Goal: Information Seeking & Learning: Learn about a topic

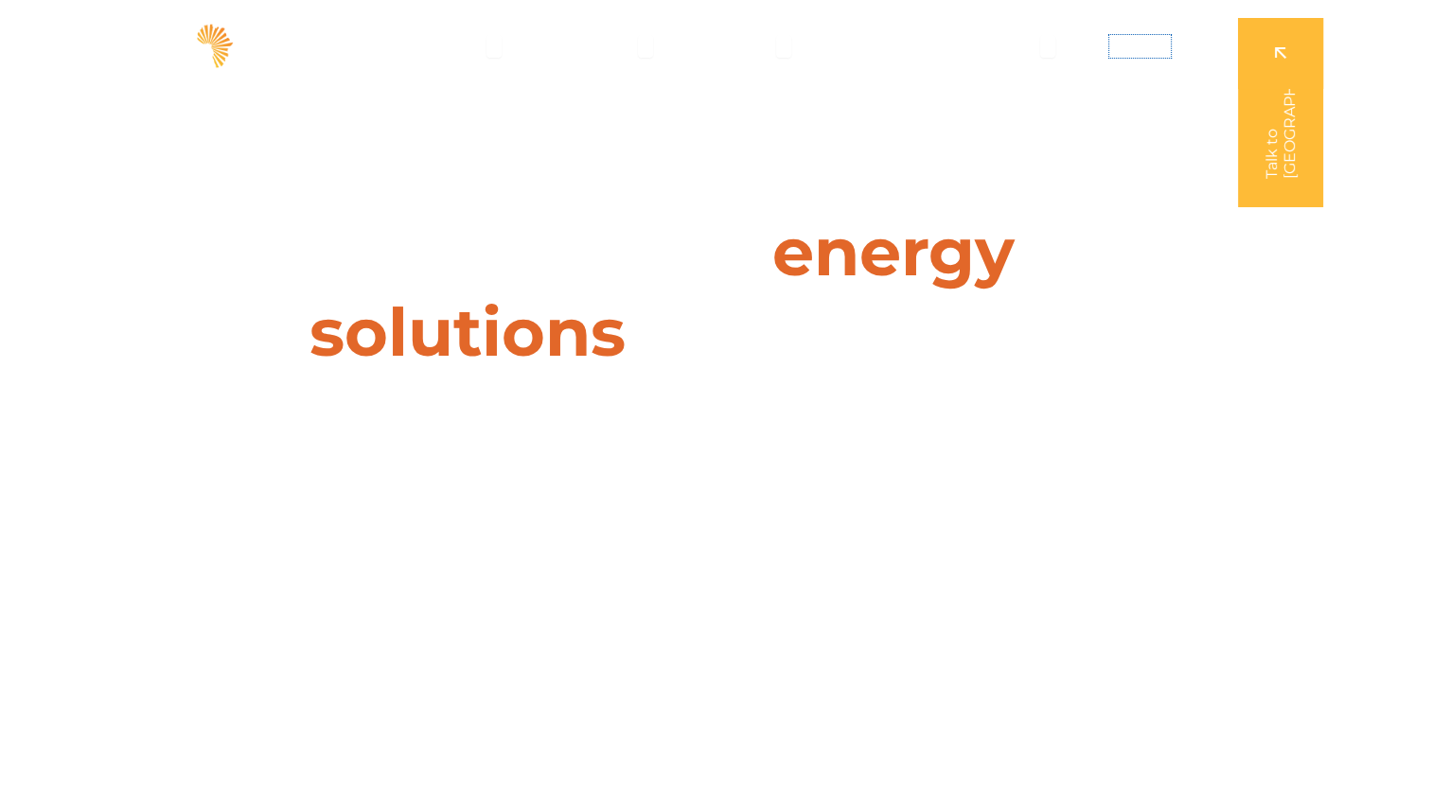
click at [1113, 45] on span "Contact" at bounding box center [1140, 46] width 62 height 23
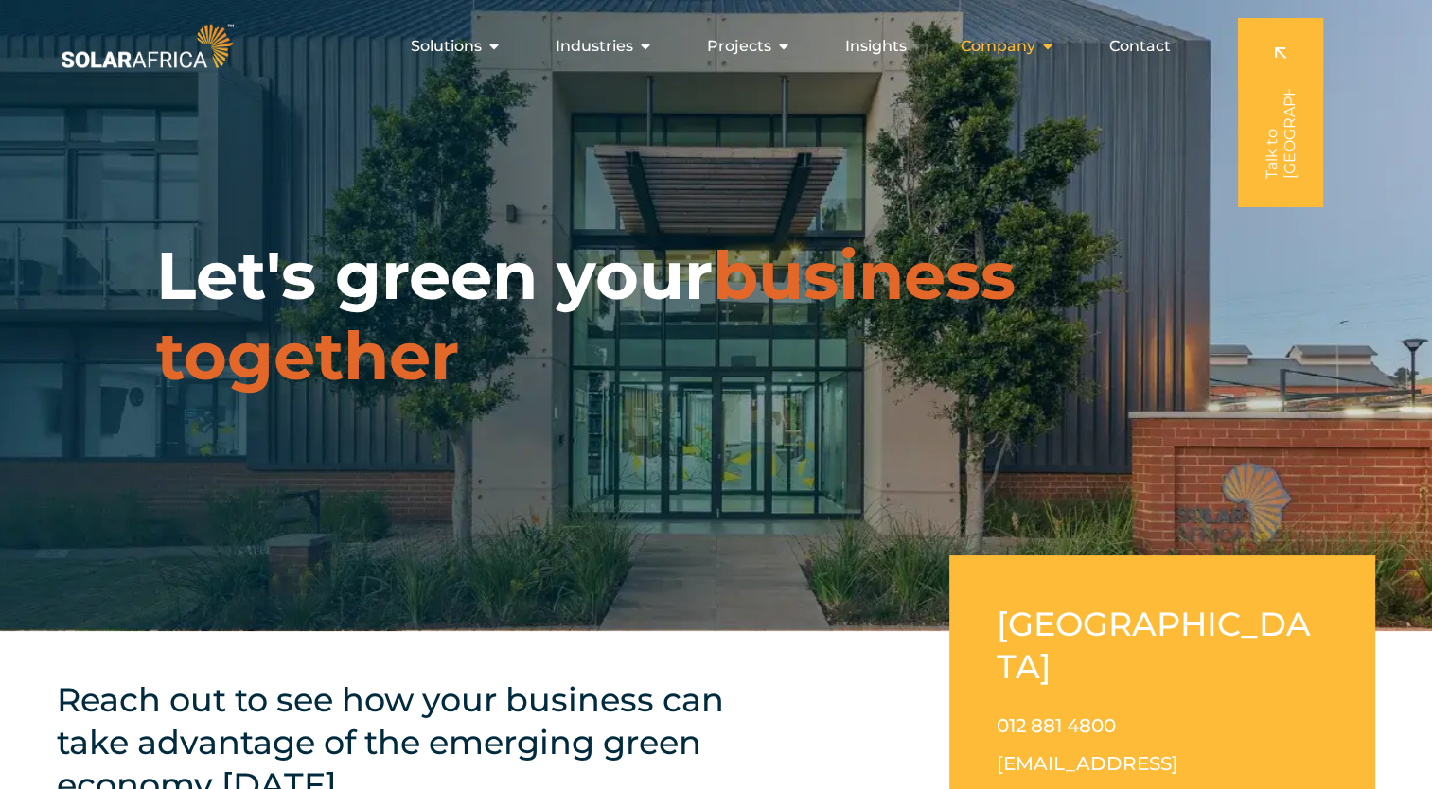
click at [1049, 53] on icon "Menu" at bounding box center [1047, 46] width 15 height 15
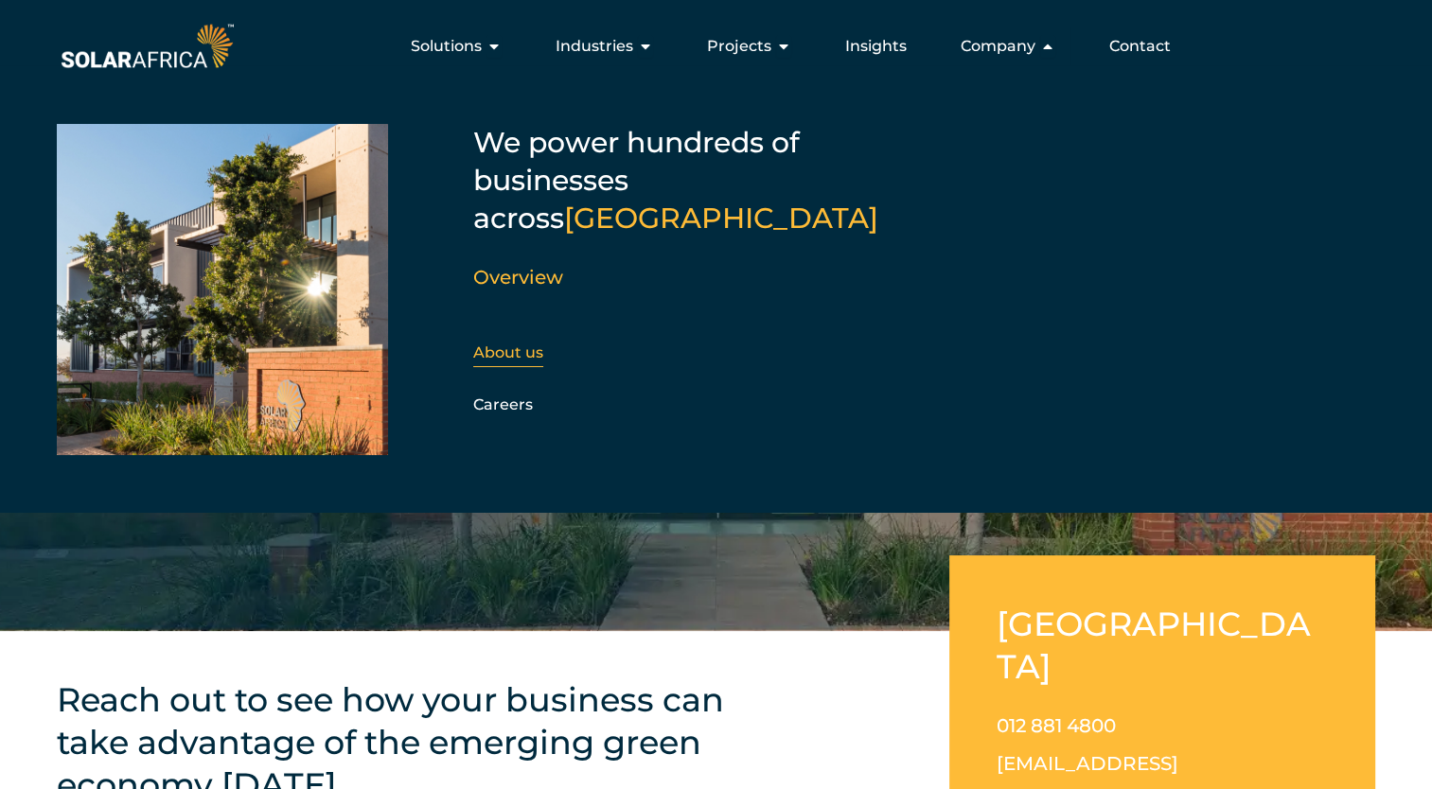
click at [517, 344] on link "About us" at bounding box center [508, 353] width 70 height 18
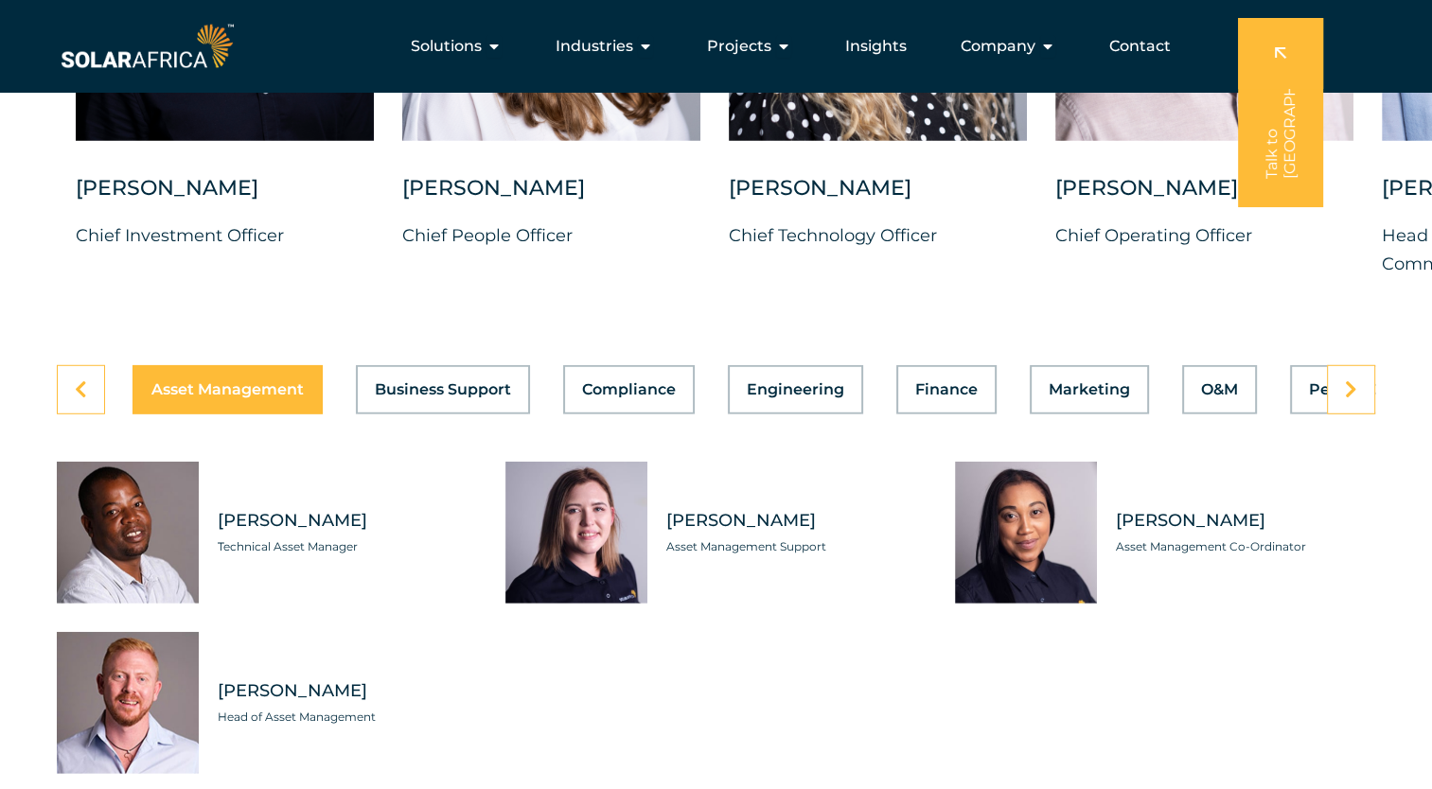
scroll to position [4638, 0]
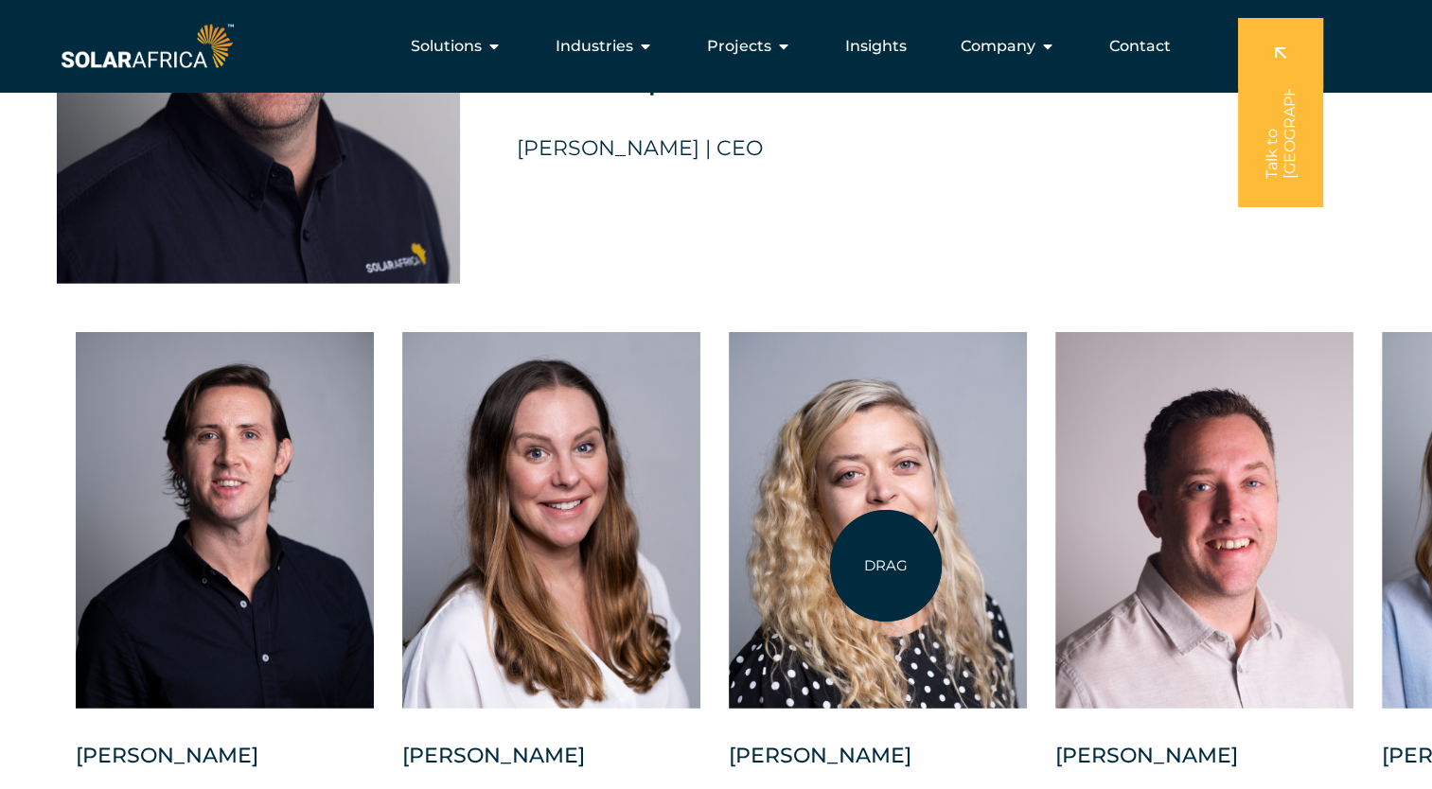
click at [886, 566] on div at bounding box center [878, 520] width 298 height 377
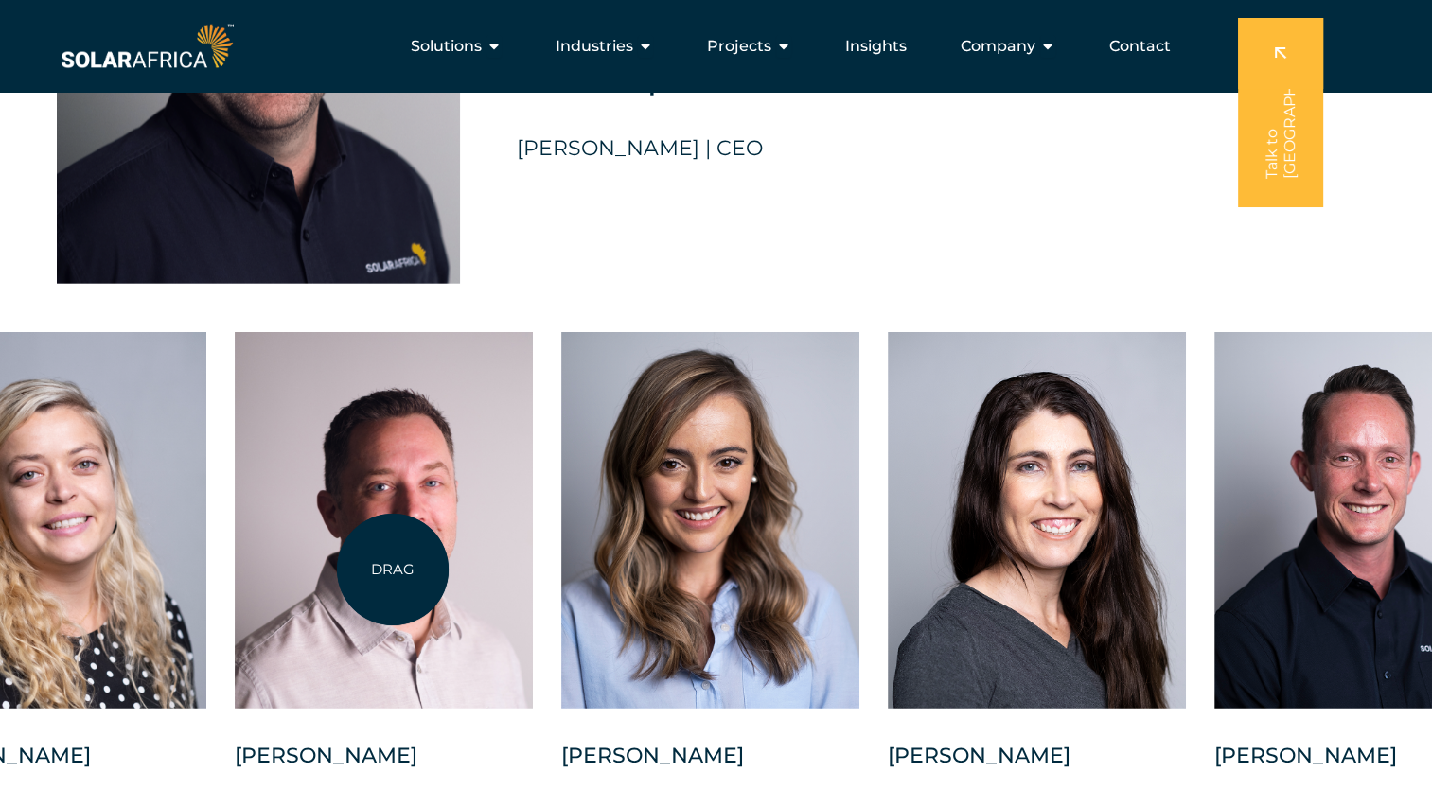
drag, startPoint x: 1213, startPoint y: 548, endPoint x: 393, endPoint y: 570, distance: 820.9
click at [393, 570] on div at bounding box center [384, 520] width 298 height 377
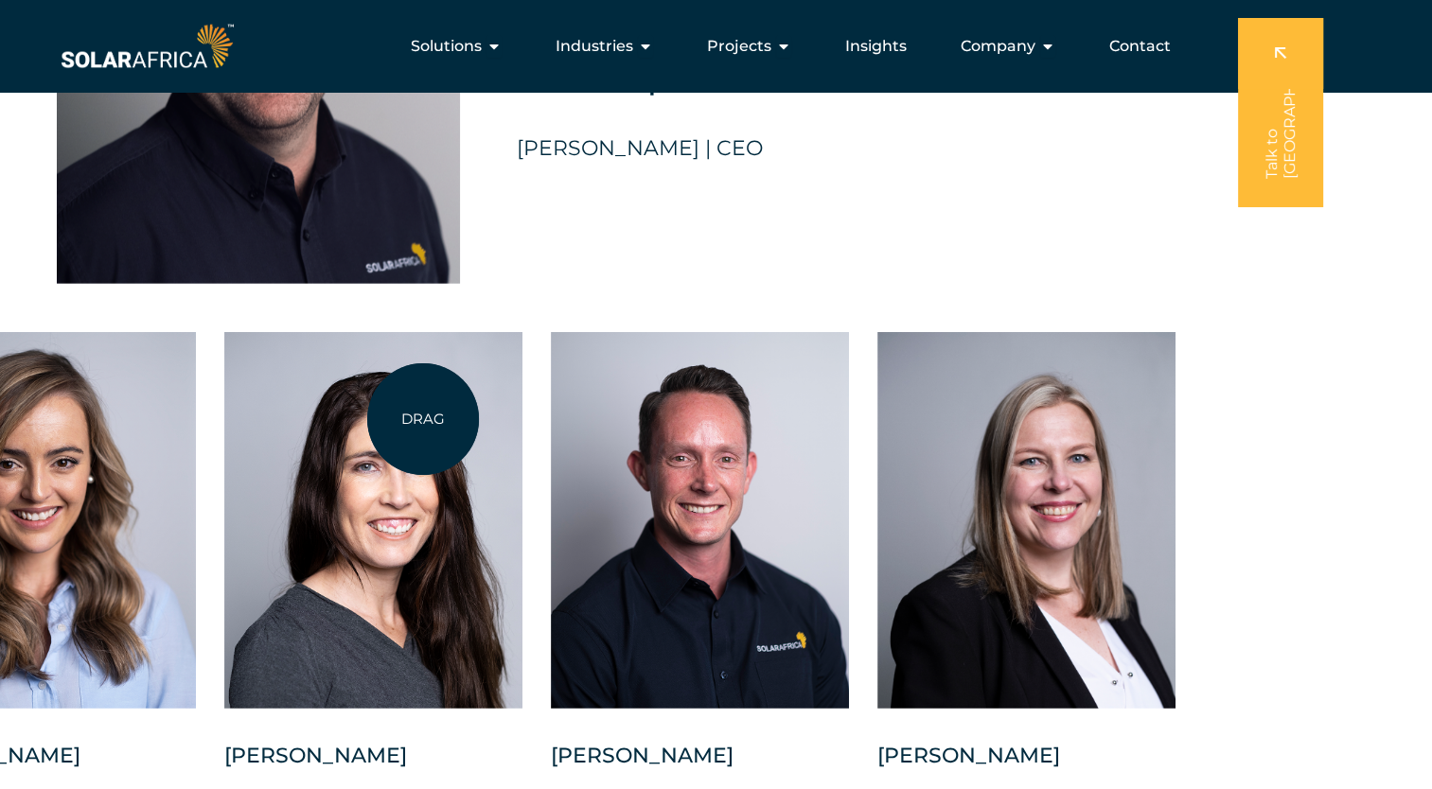
drag, startPoint x: 1265, startPoint y: 385, endPoint x: 423, endPoint y: 419, distance: 842.2
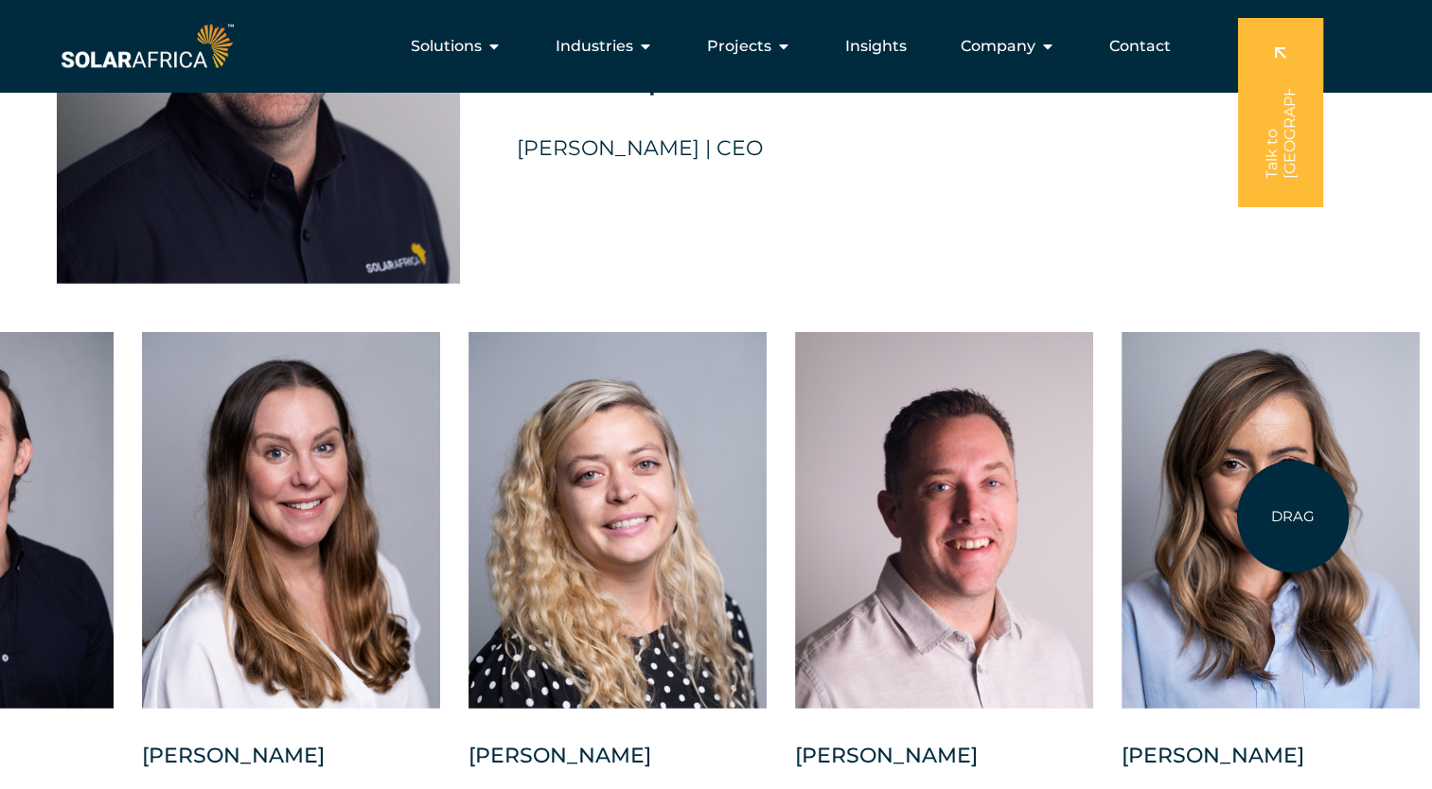
drag, startPoint x: 247, startPoint y: 506, endPoint x: 1326, endPoint y: 517, distance: 1079.1
click at [1326, 517] on div at bounding box center [1271, 520] width 298 height 377
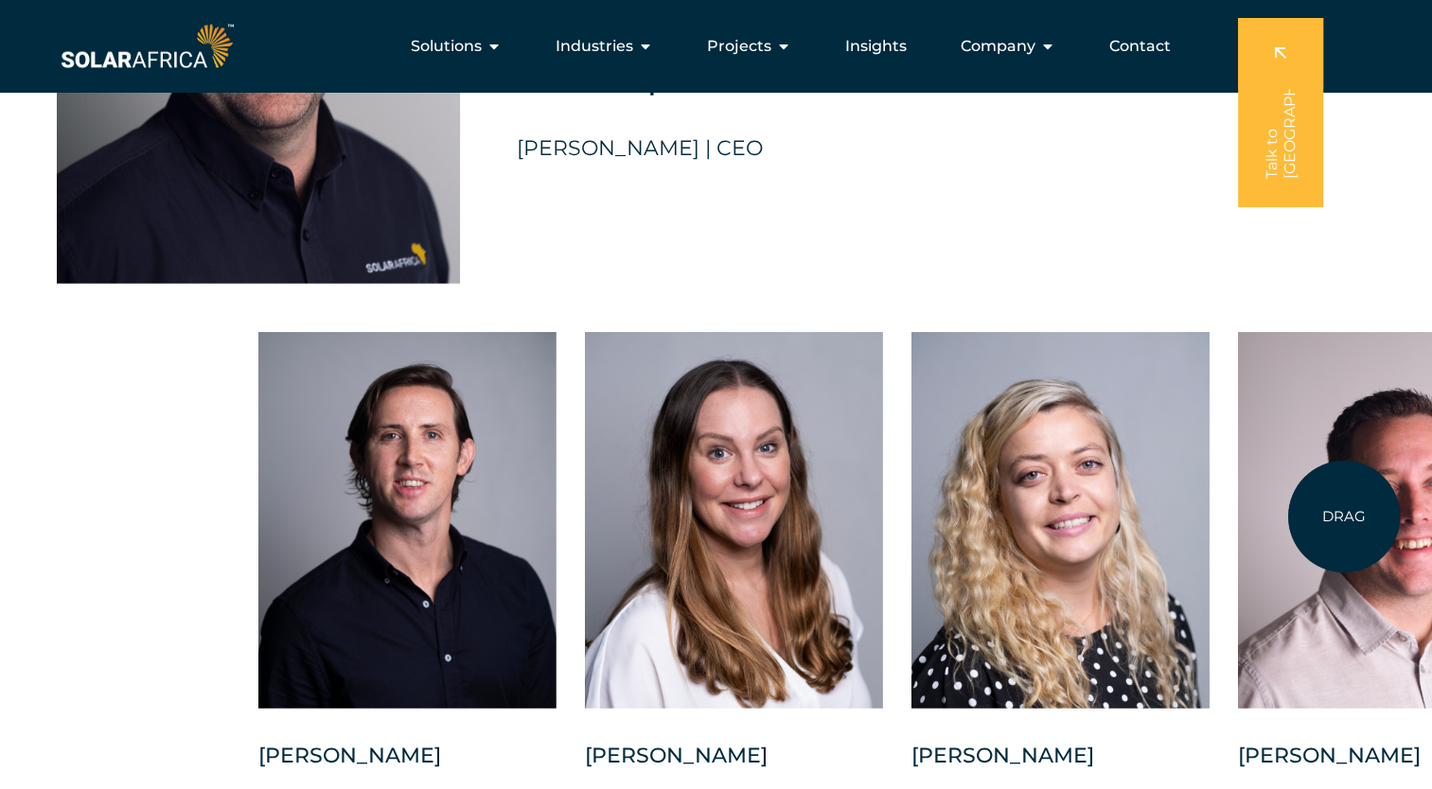
drag, startPoint x: 432, startPoint y: 517, endPoint x: 1352, endPoint y: 517, distance: 920.0
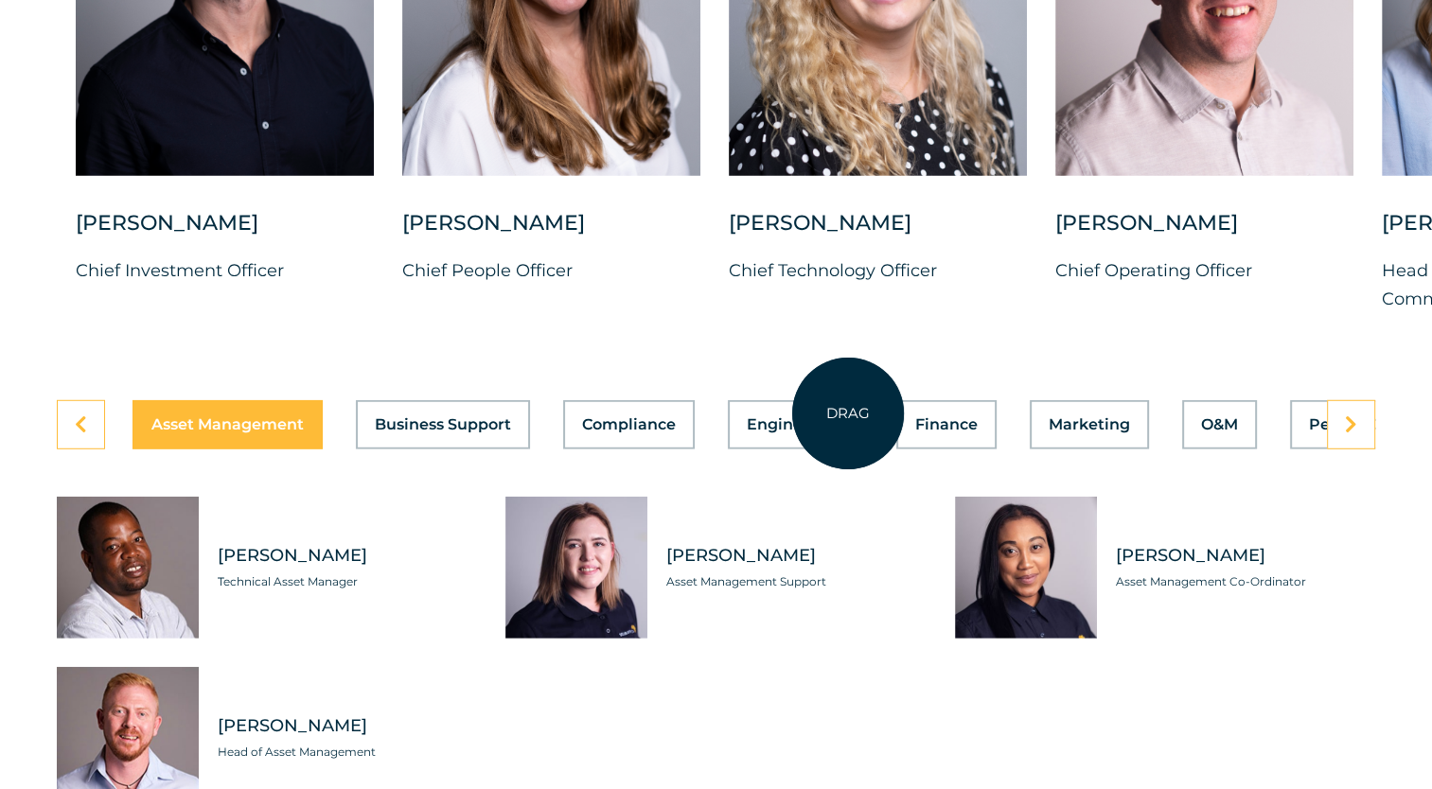
scroll to position [5301, 0]
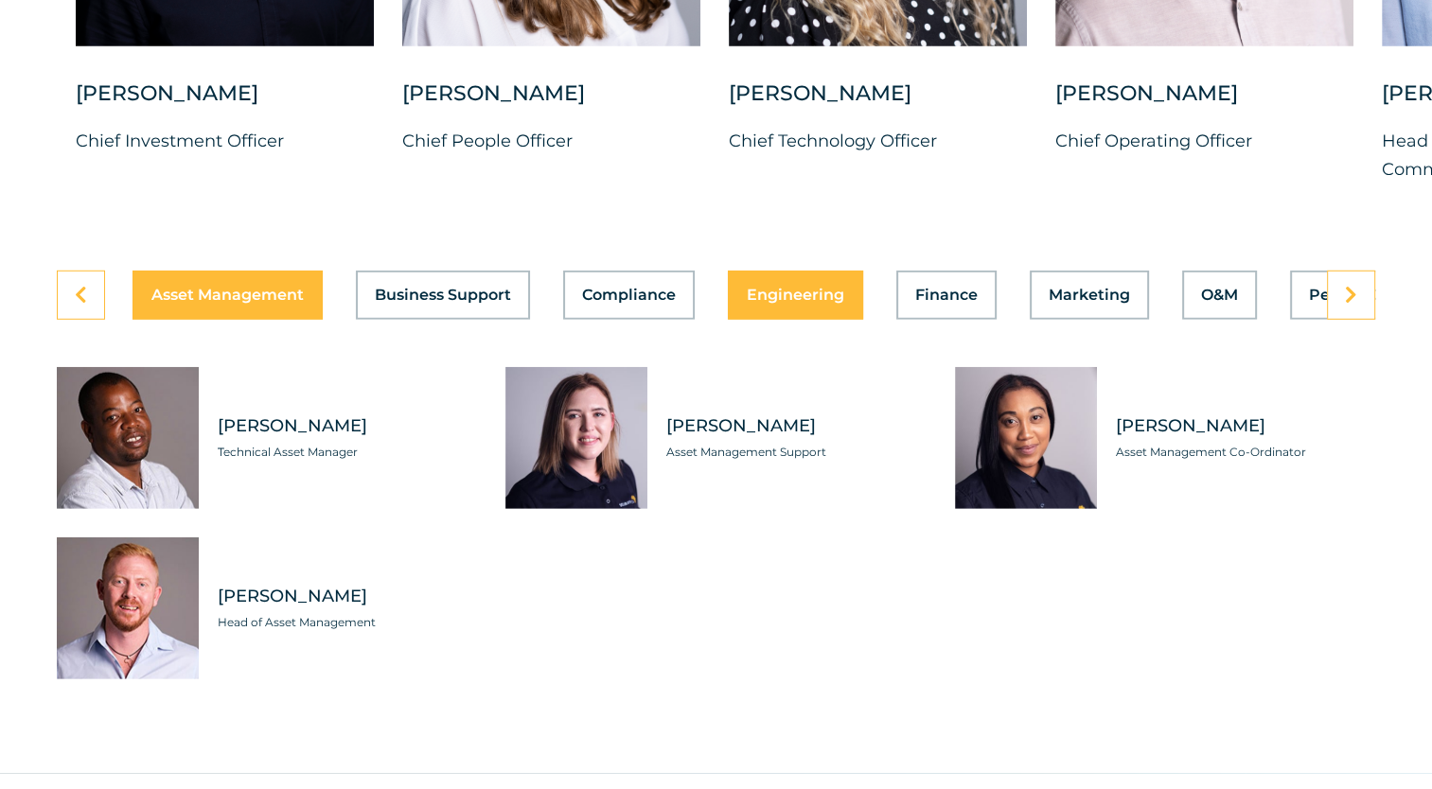
click at [795, 292] on button "Engineering" at bounding box center [795, 295] width 135 height 49
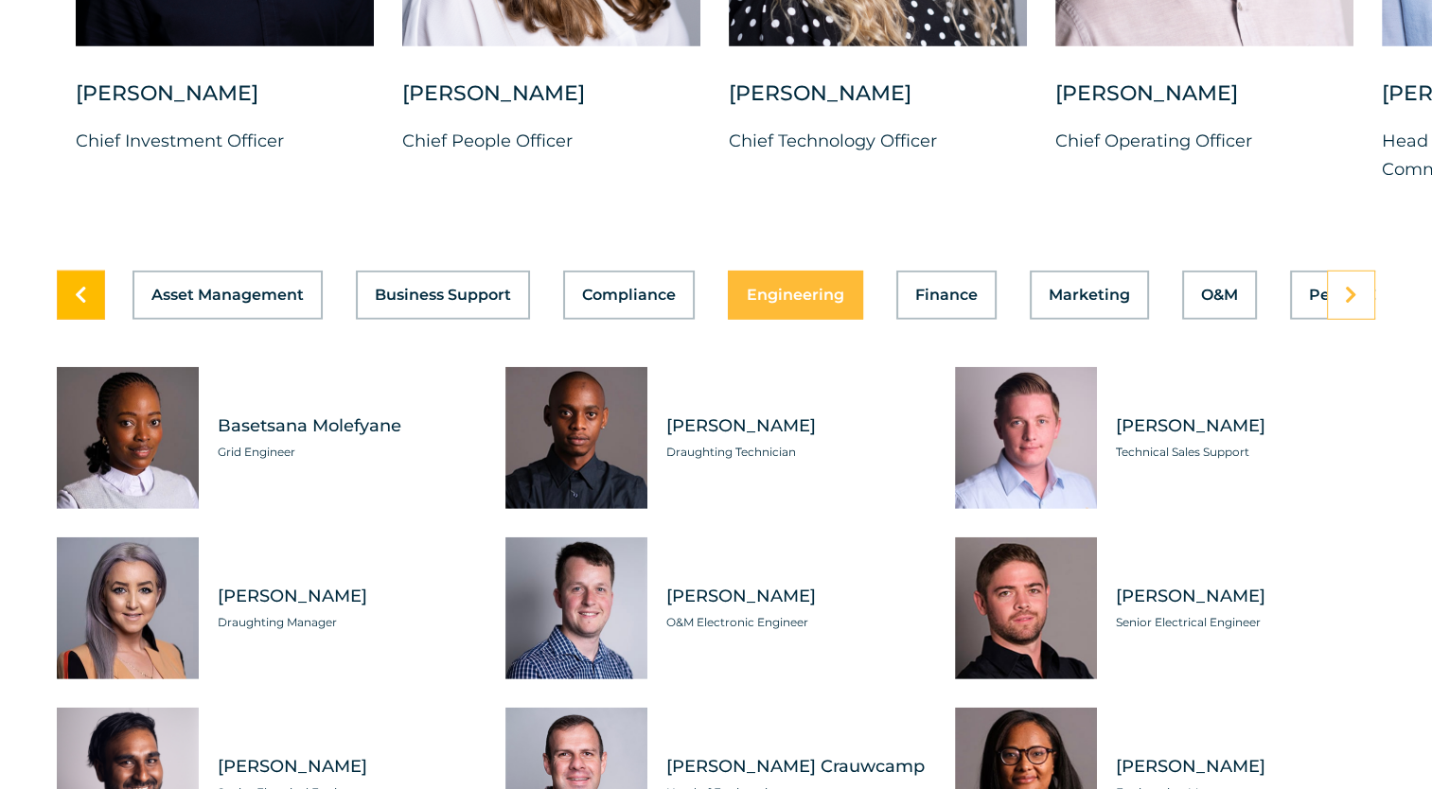
click at [63, 271] on link at bounding box center [81, 295] width 48 height 49
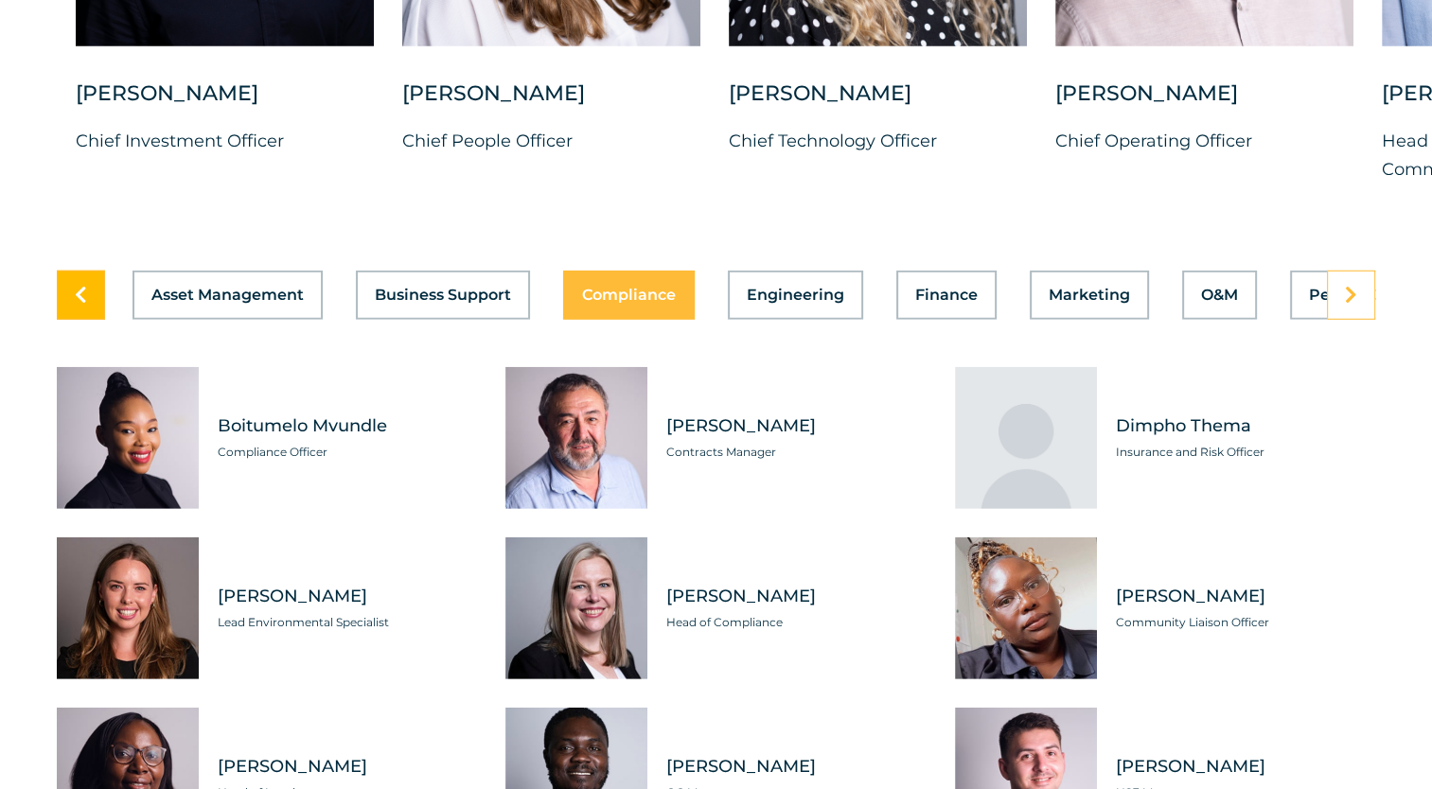
click at [63, 271] on link at bounding box center [81, 295] width 48 height 49
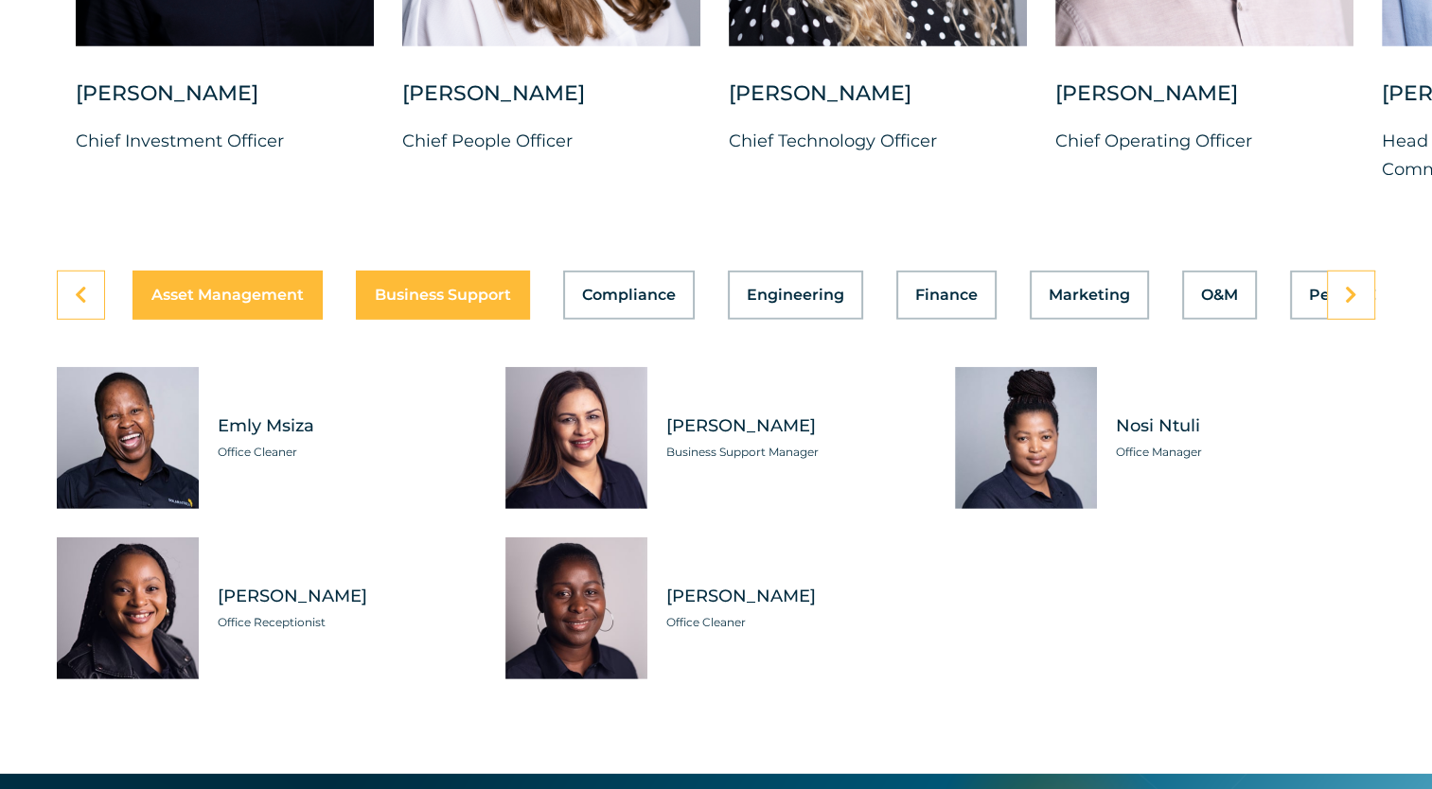
click at [176, 288] on span "Asset Management" at bounding box center [227, 295] width 152 height 15
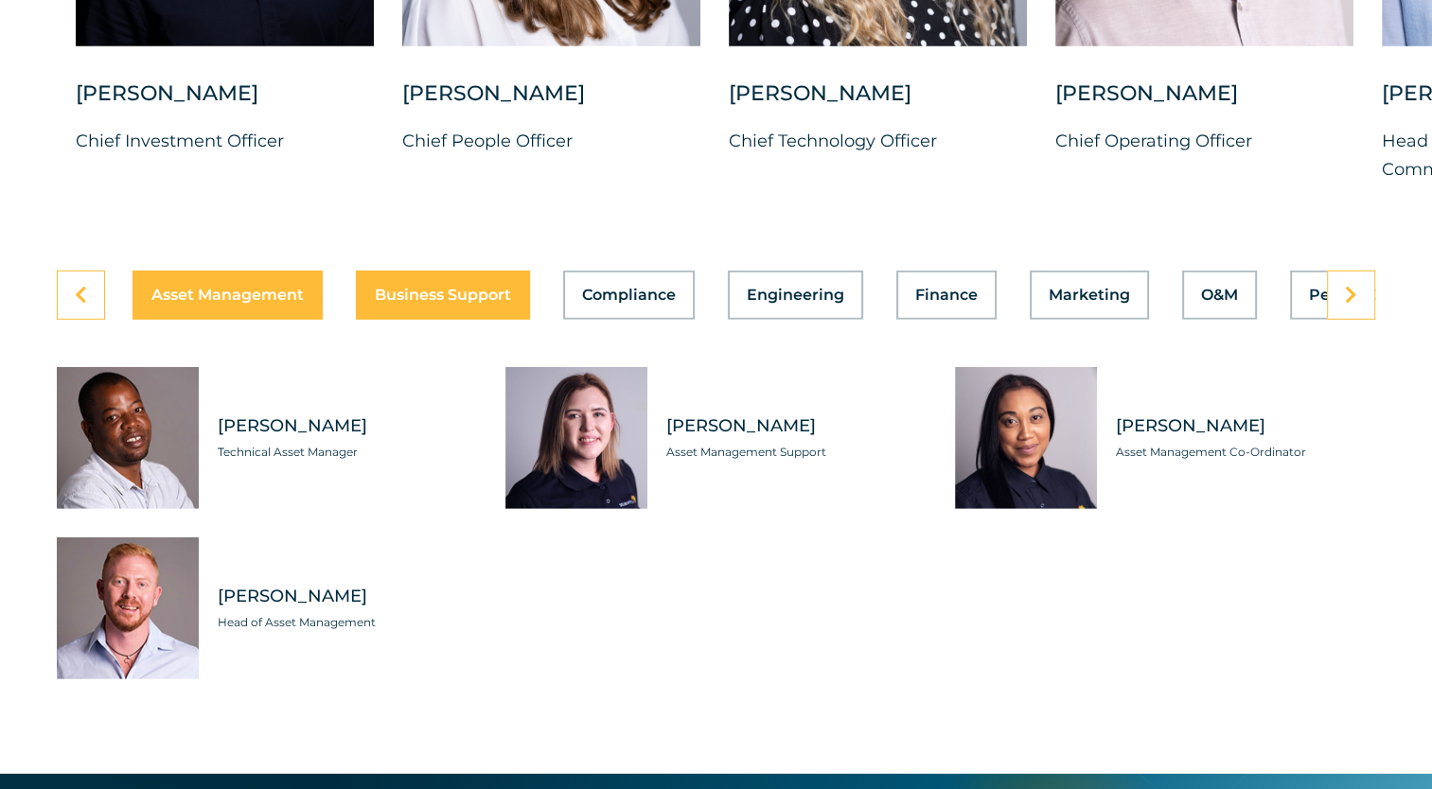
click at [431, 288] on span "Business Support" at bounding box center [443, 295] width 136 height 15
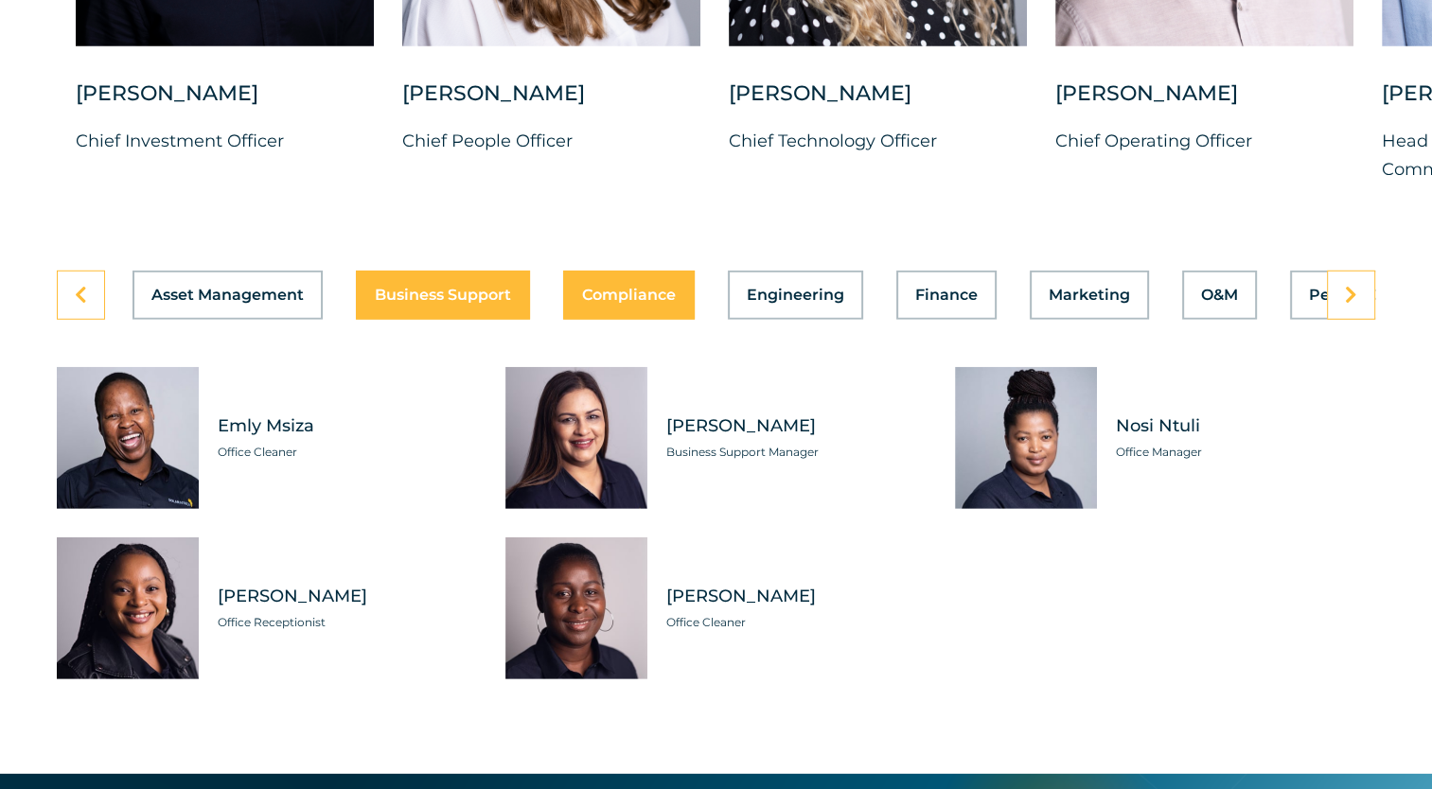
click at [610, 288] on span "Compliance" at bounding box center [629, 295] width 94 height 15
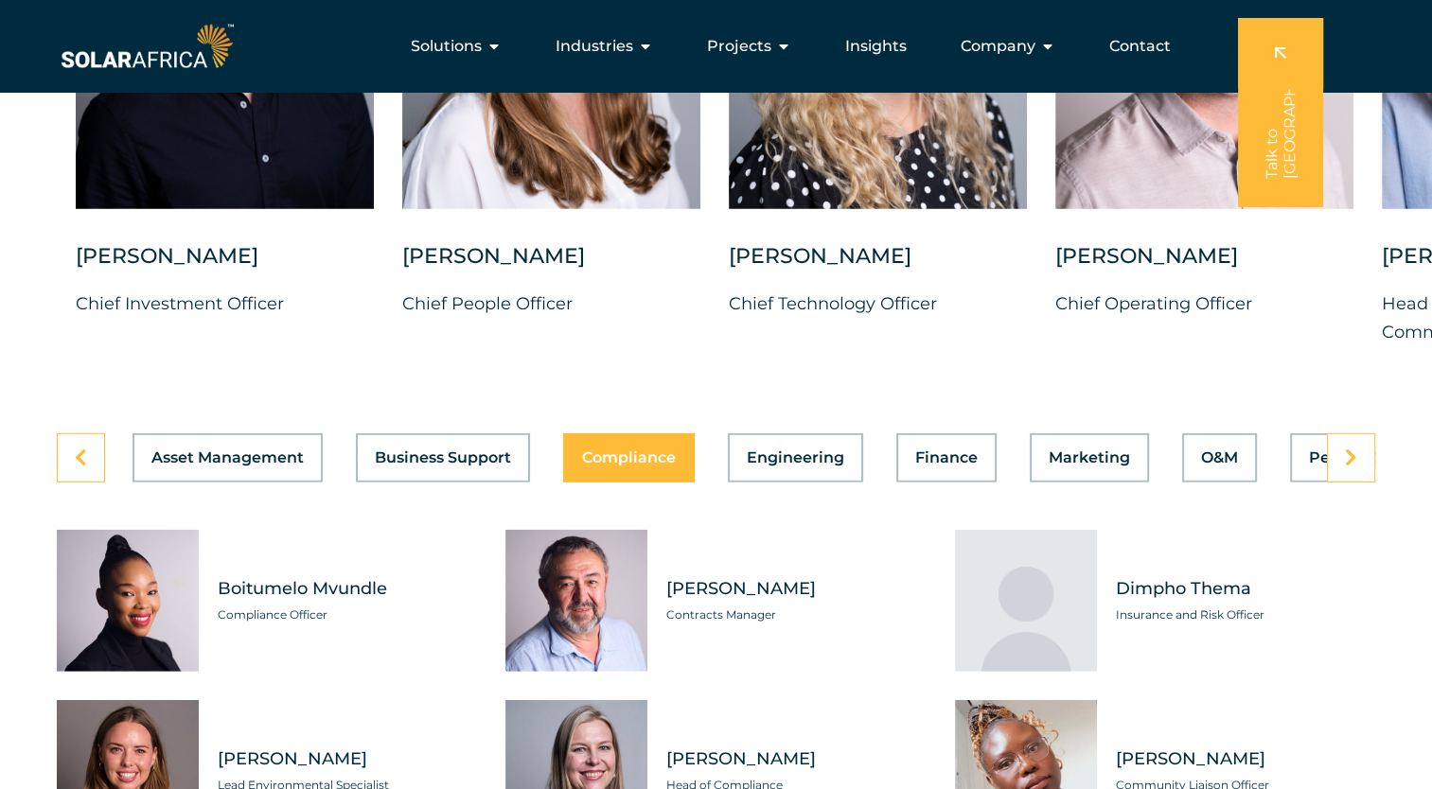
scroll to position [5111, 0]
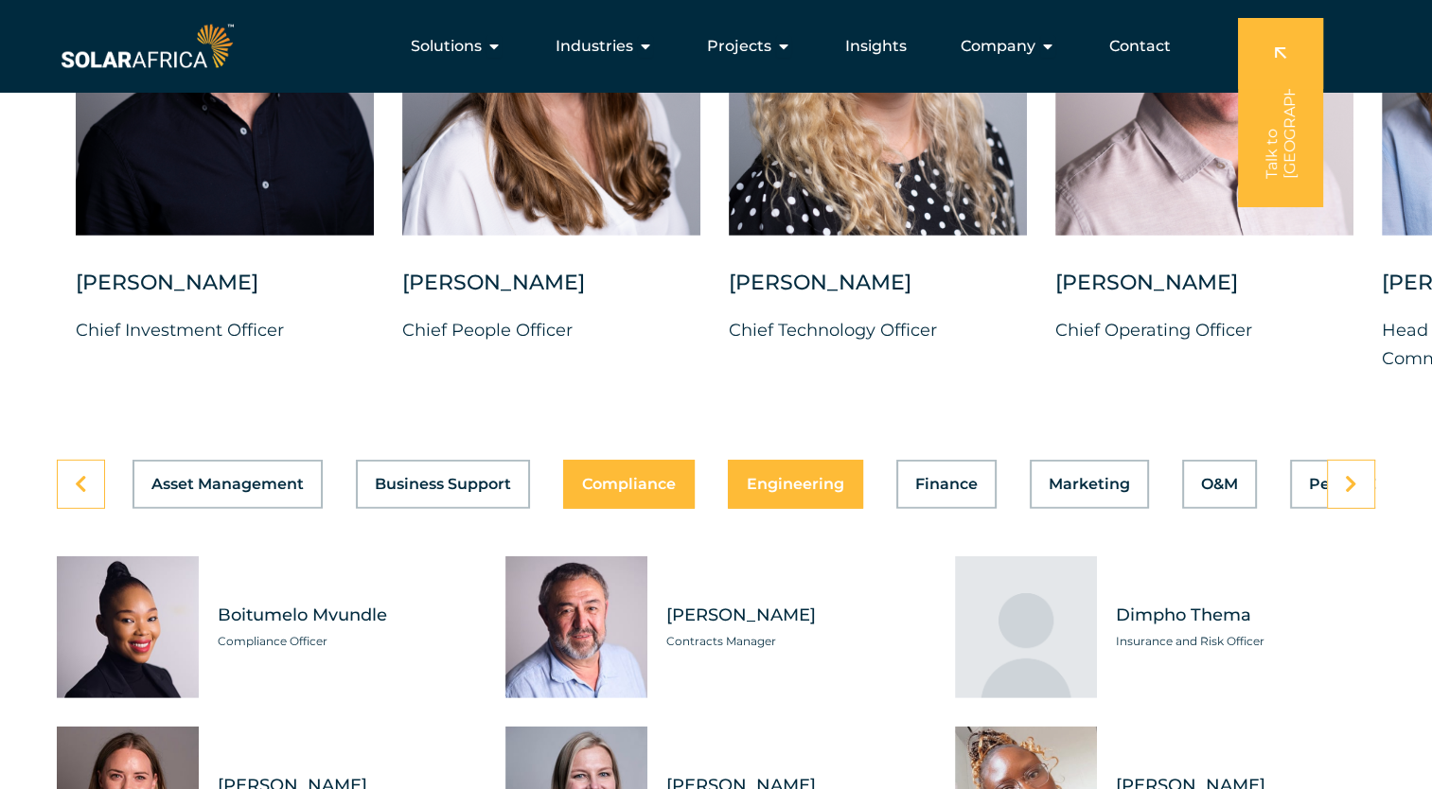
click at [802, 477] on span "Engineering" at bounding box center [795, 484] width 97 height 15
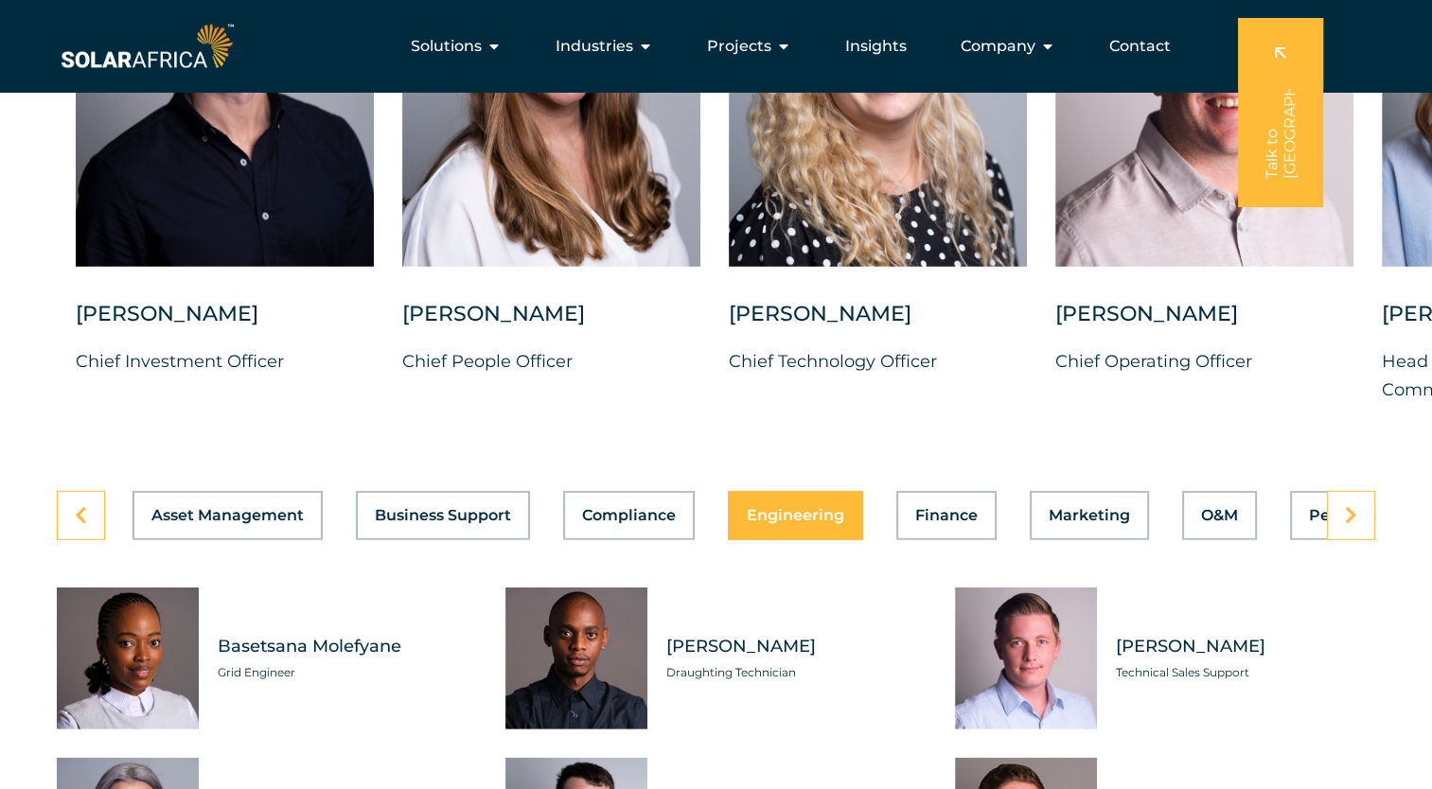
scroll to position [5017, 0]
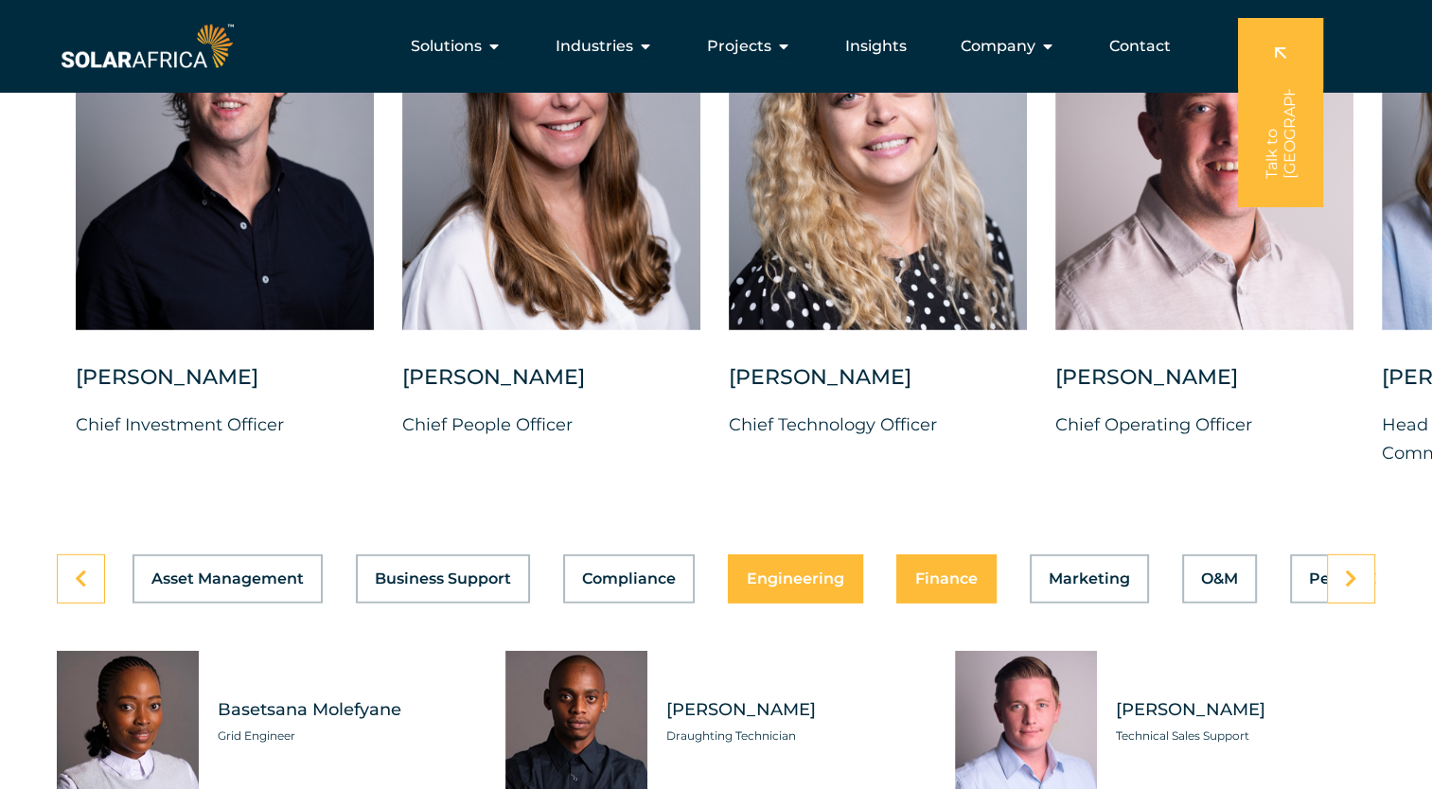
click at [928, 574] on button "Finance" at bounding box center [946, 579] width 100 height 49
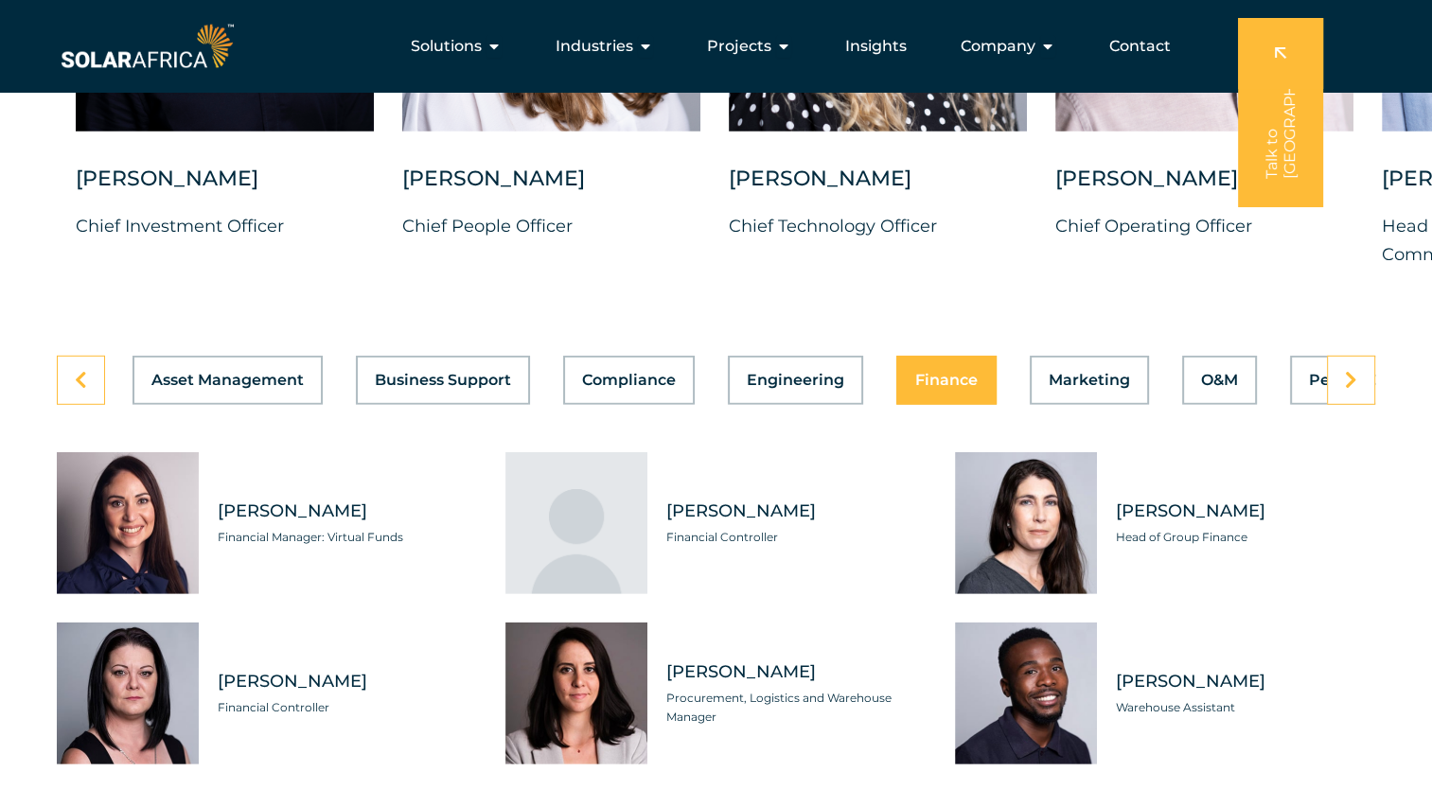
scroll to position [5206, 0]
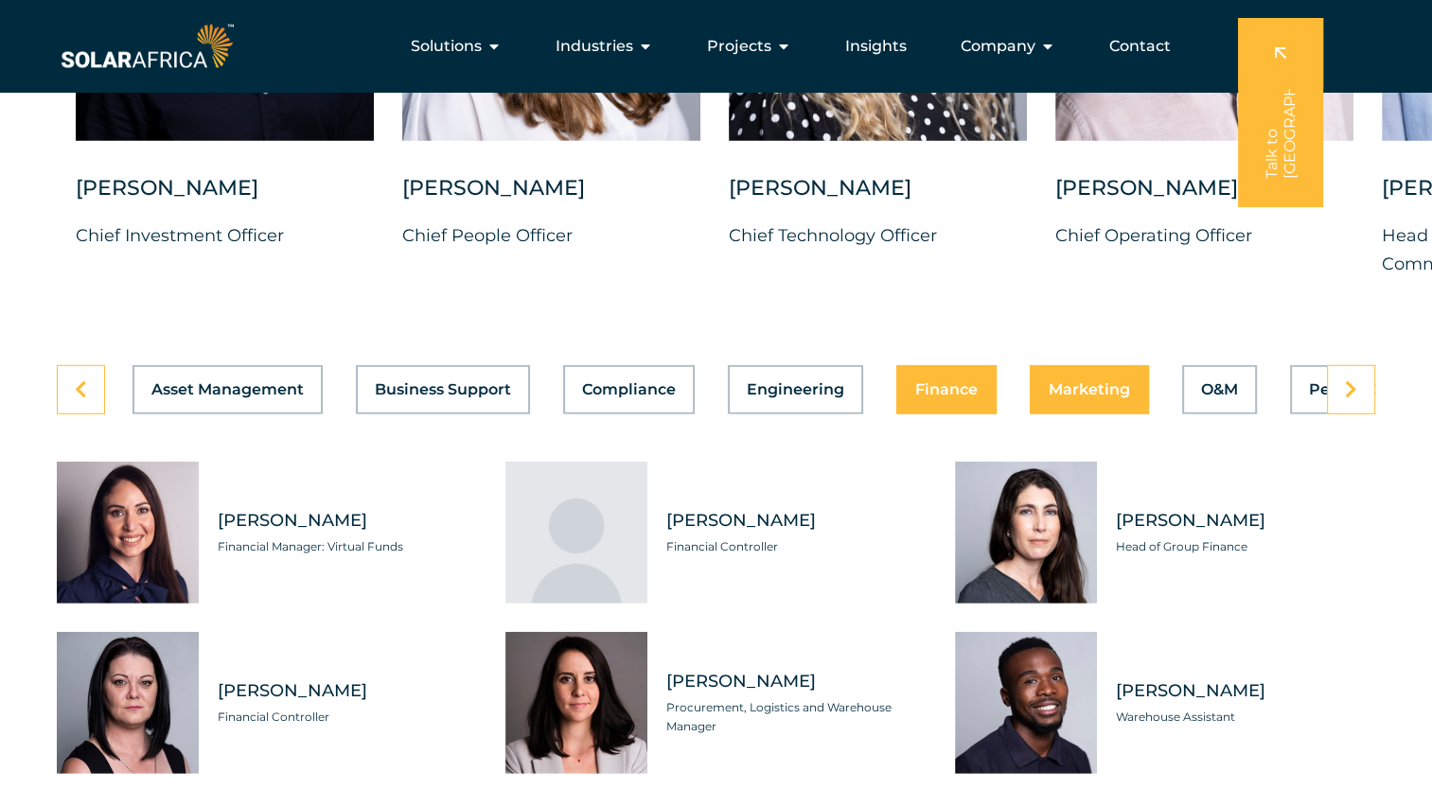
click at [1077, 365] on button "Marketing" at bounding box center [1089, 389] width 119 height 49
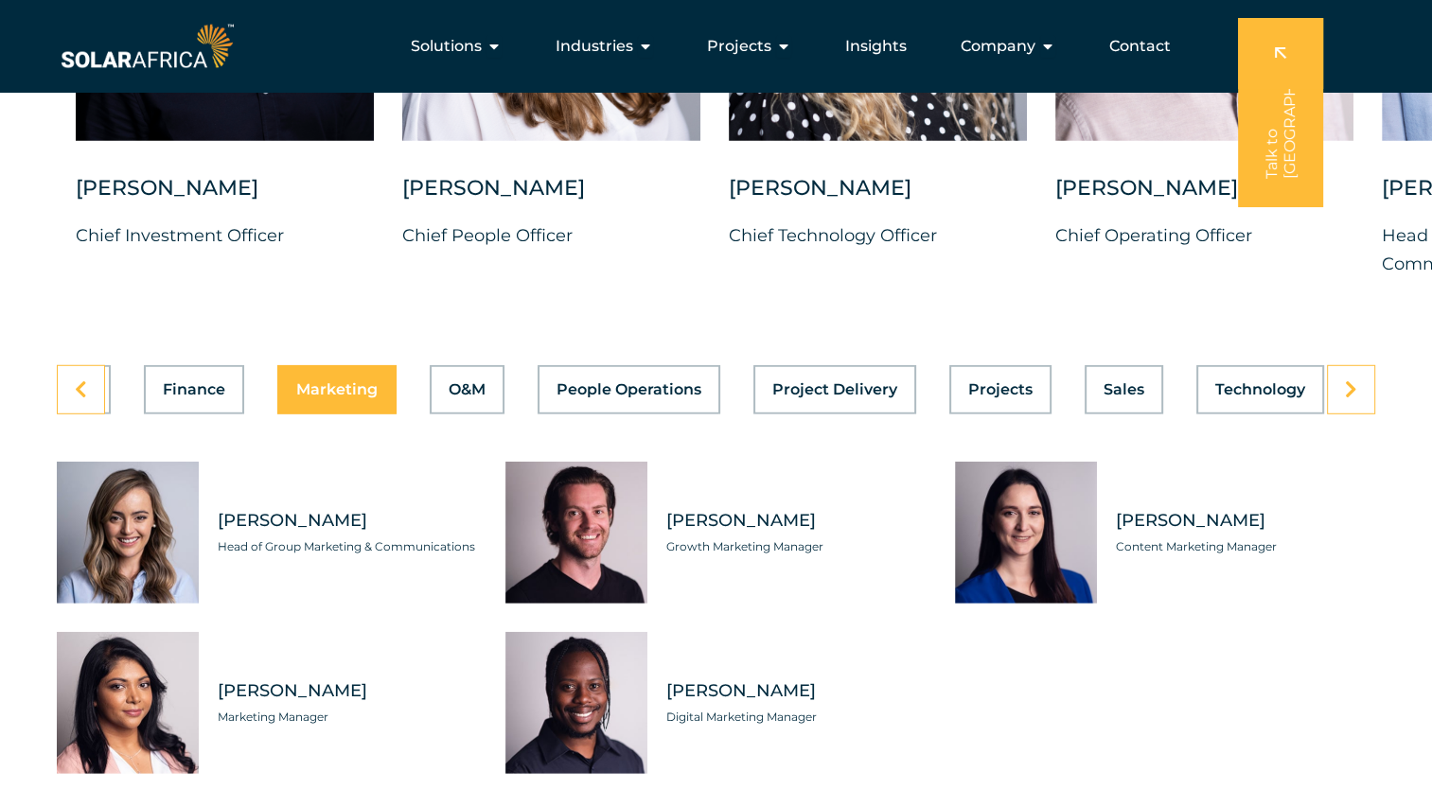
scroll to position [0, 764]
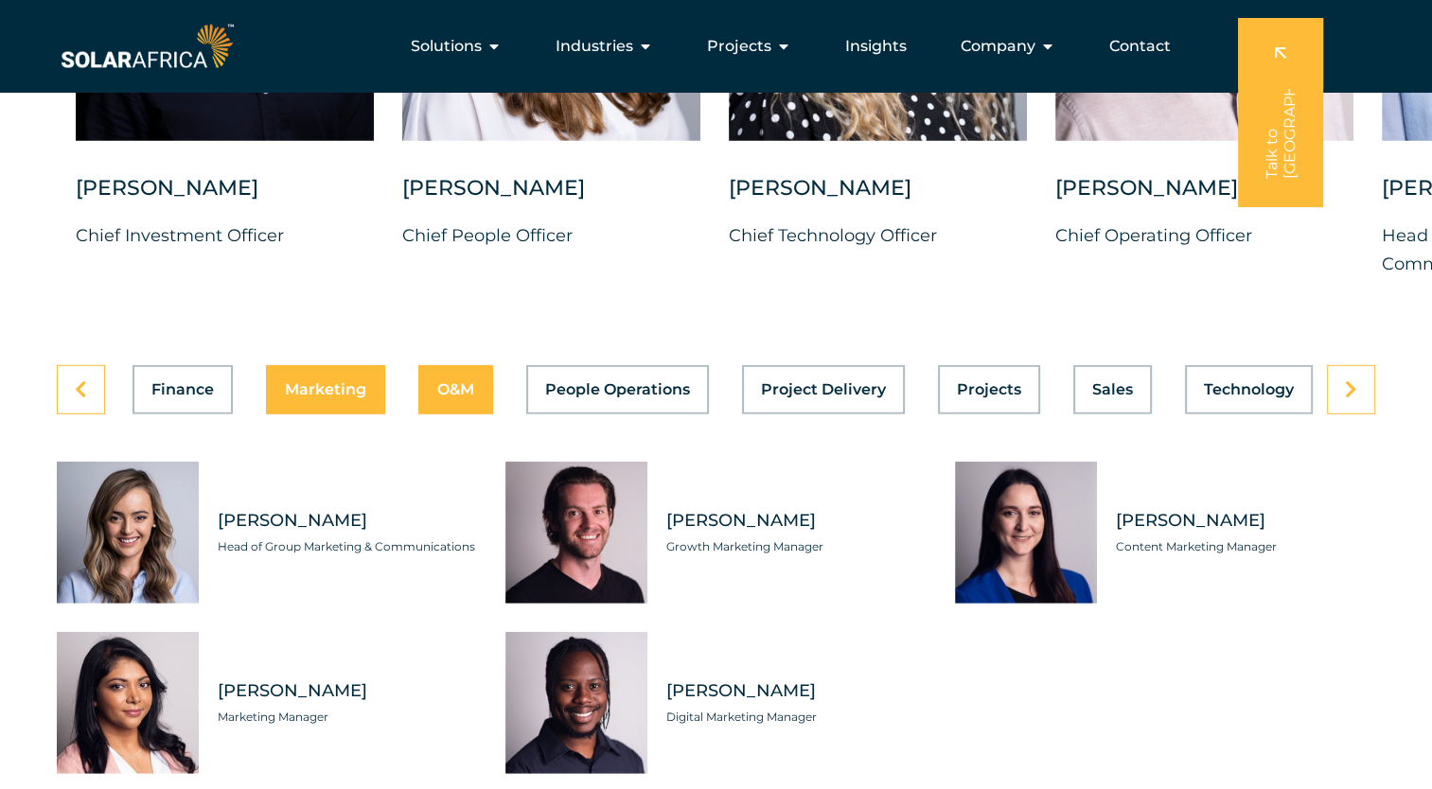
click at [418, 387] on button "O&M" at bounding box center [455, 389] width 75 height 49
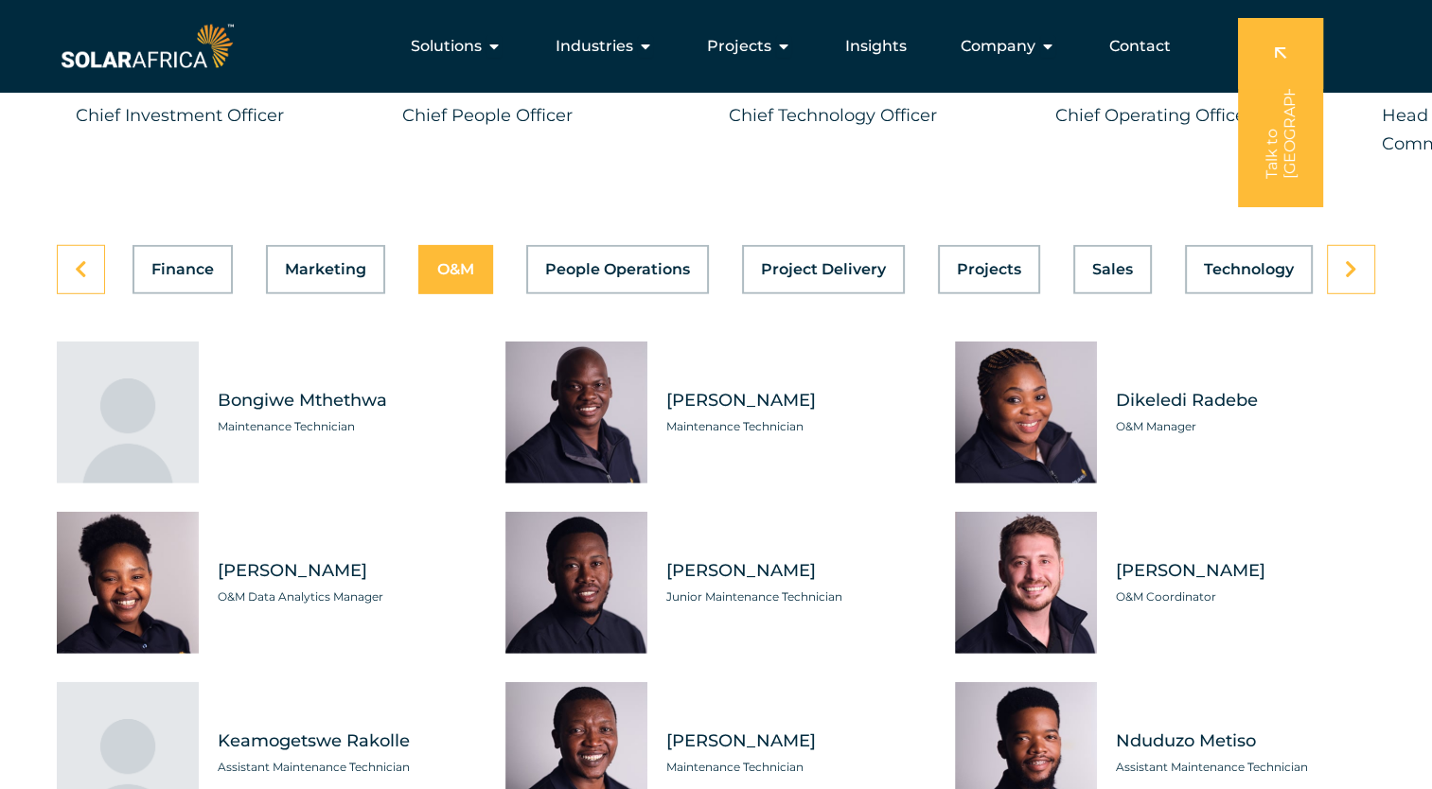
scroll to position [5301, 0]
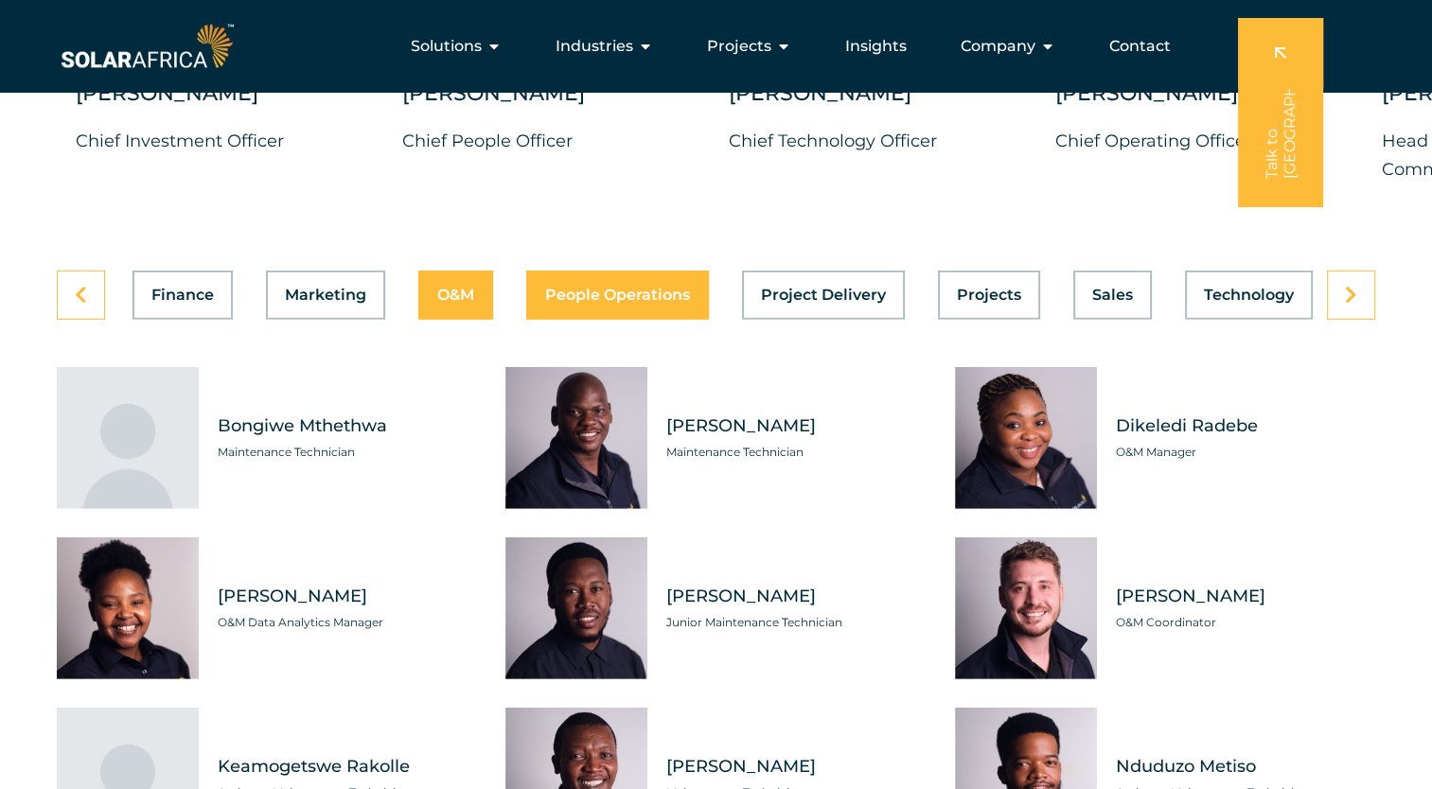
click at [635, 288] on span "People Operations" at bounding box center [617, 295] width 145 height 15
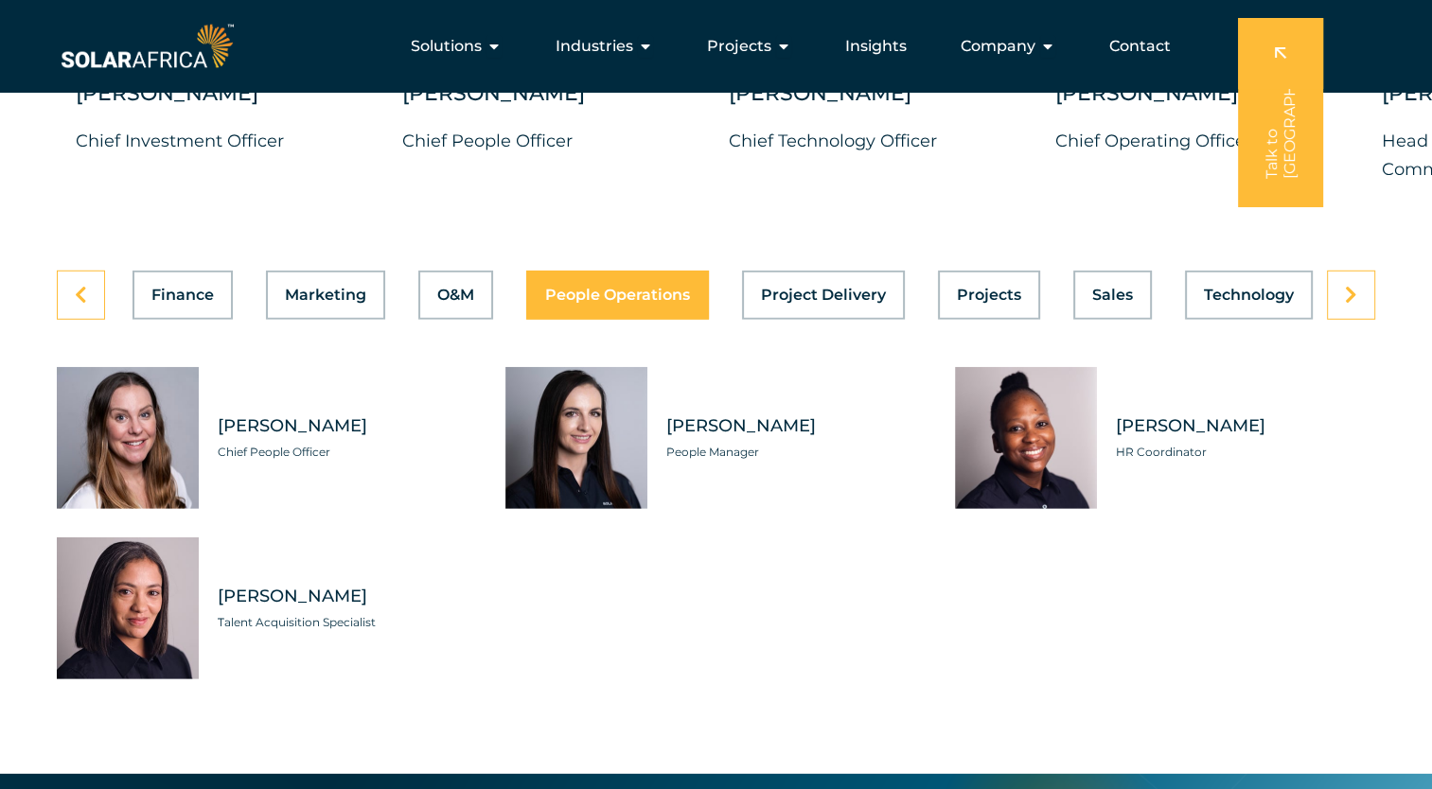
scroll to position [0, 764]
click at [809, 271] on button "Project Delivery" at bounding box center [823, 295] width 163 height 49
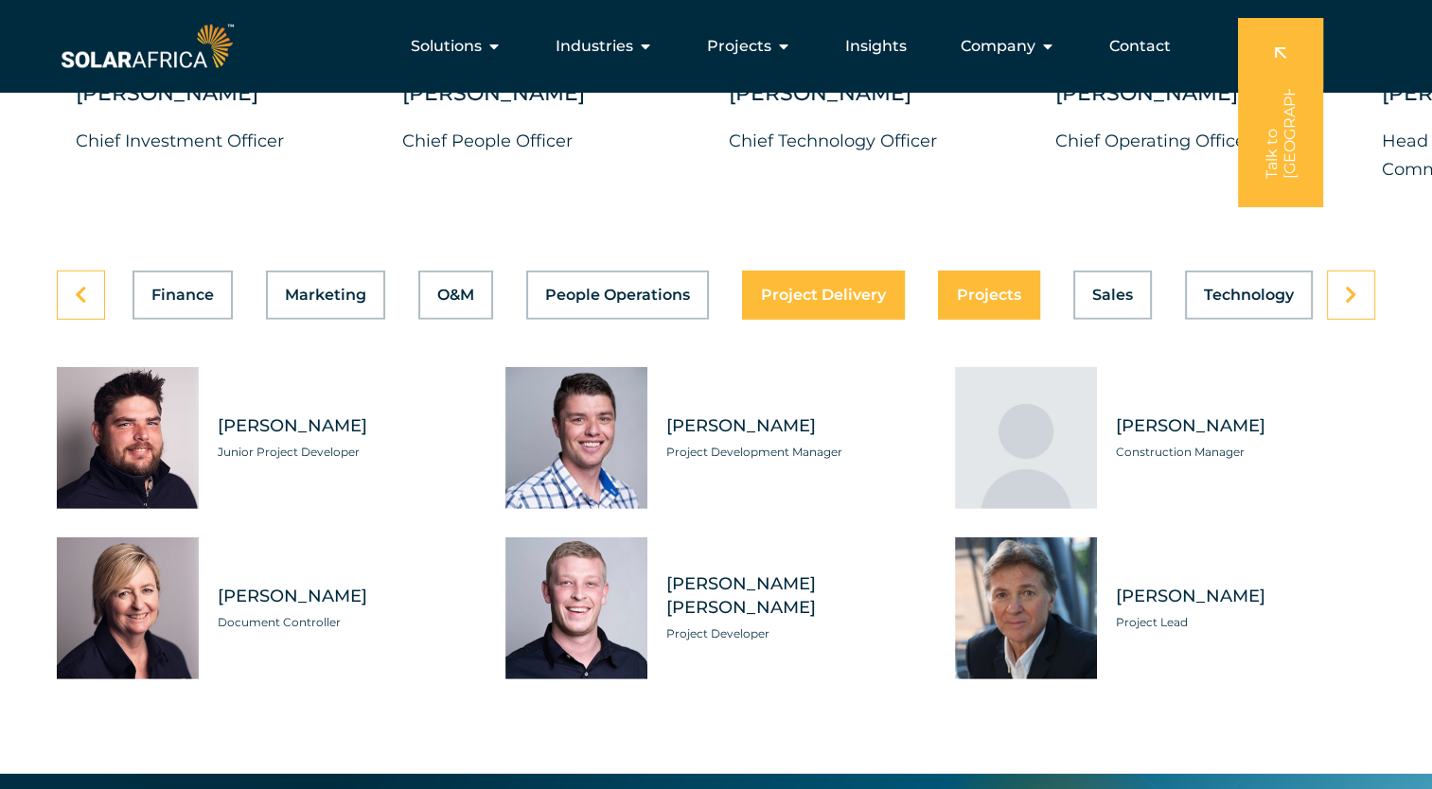
click at [957, 288] on span "Projects" at bounding box center [989, 295] width 64 height 15
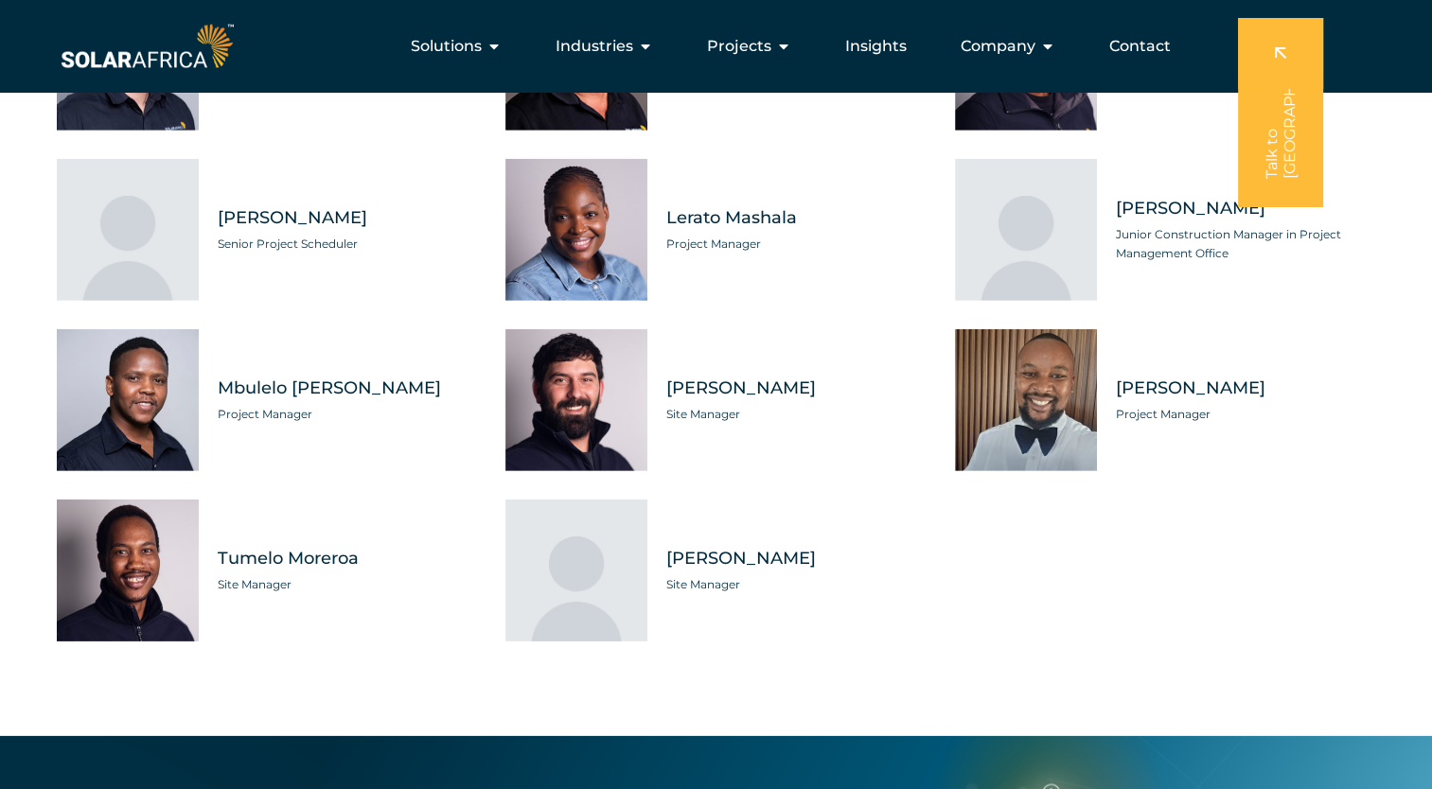
scroll to position [5111, 0]
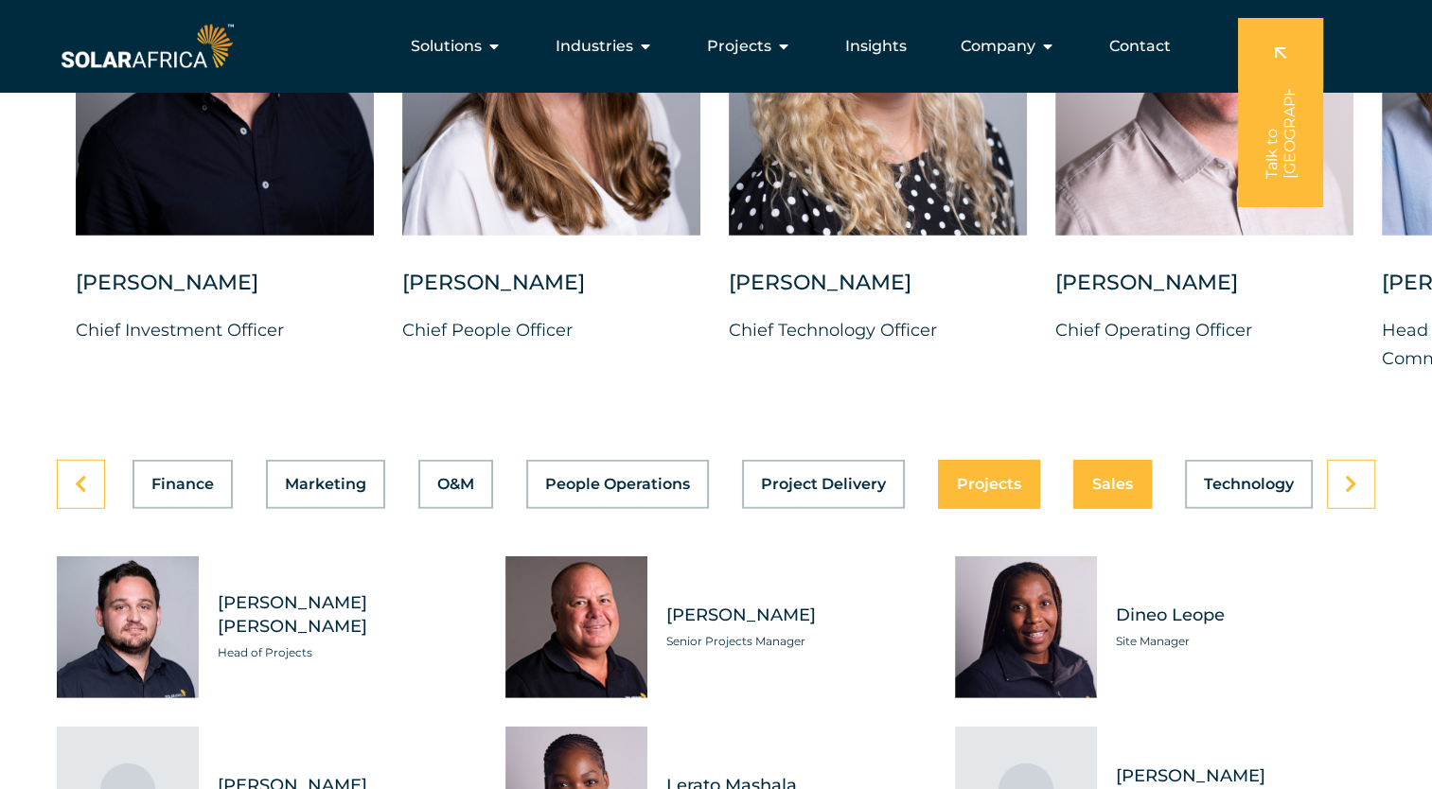
click at [1101, 477] on span "Sales" at bounding box center [1112, 484] width 41 height 15
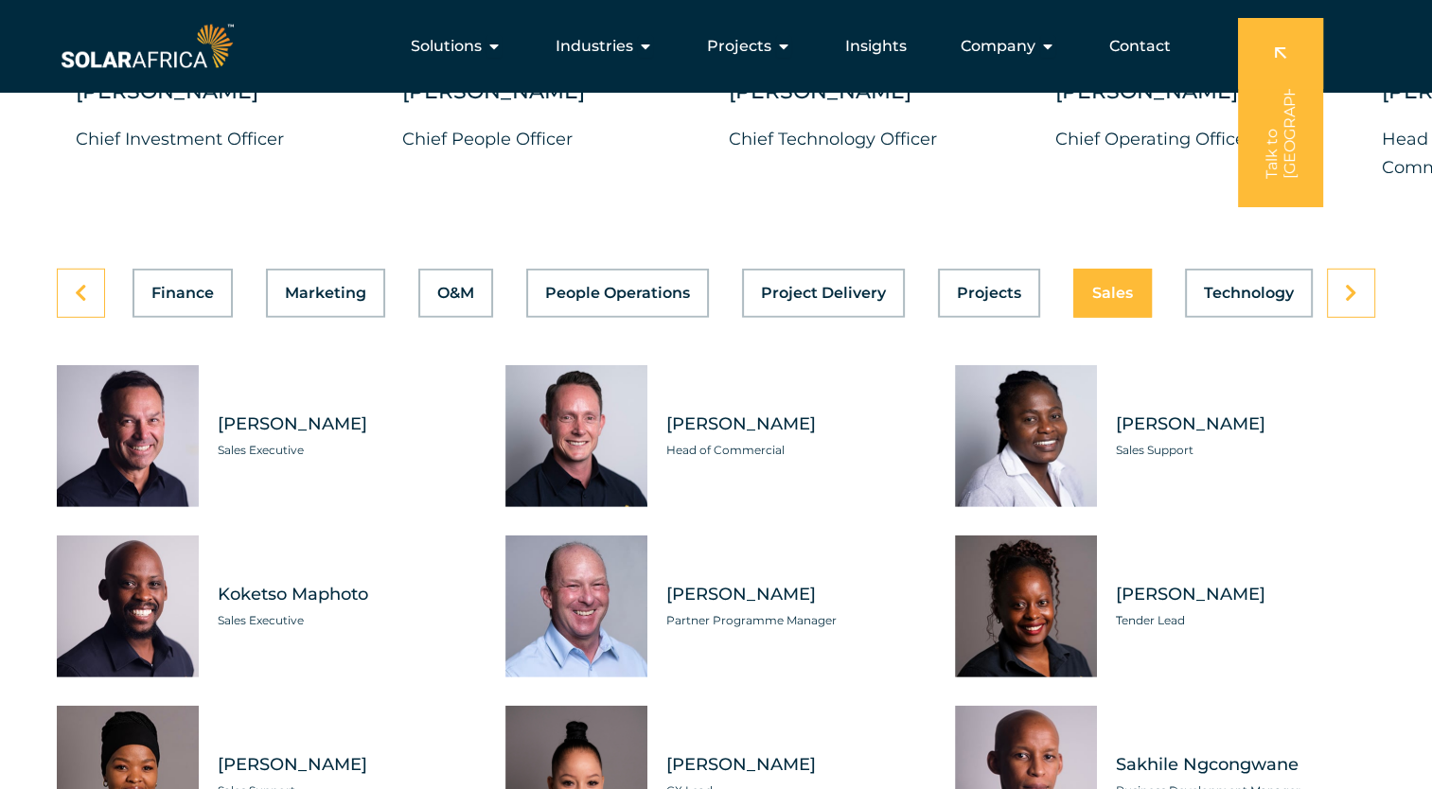
scroll to position [5301, 0]
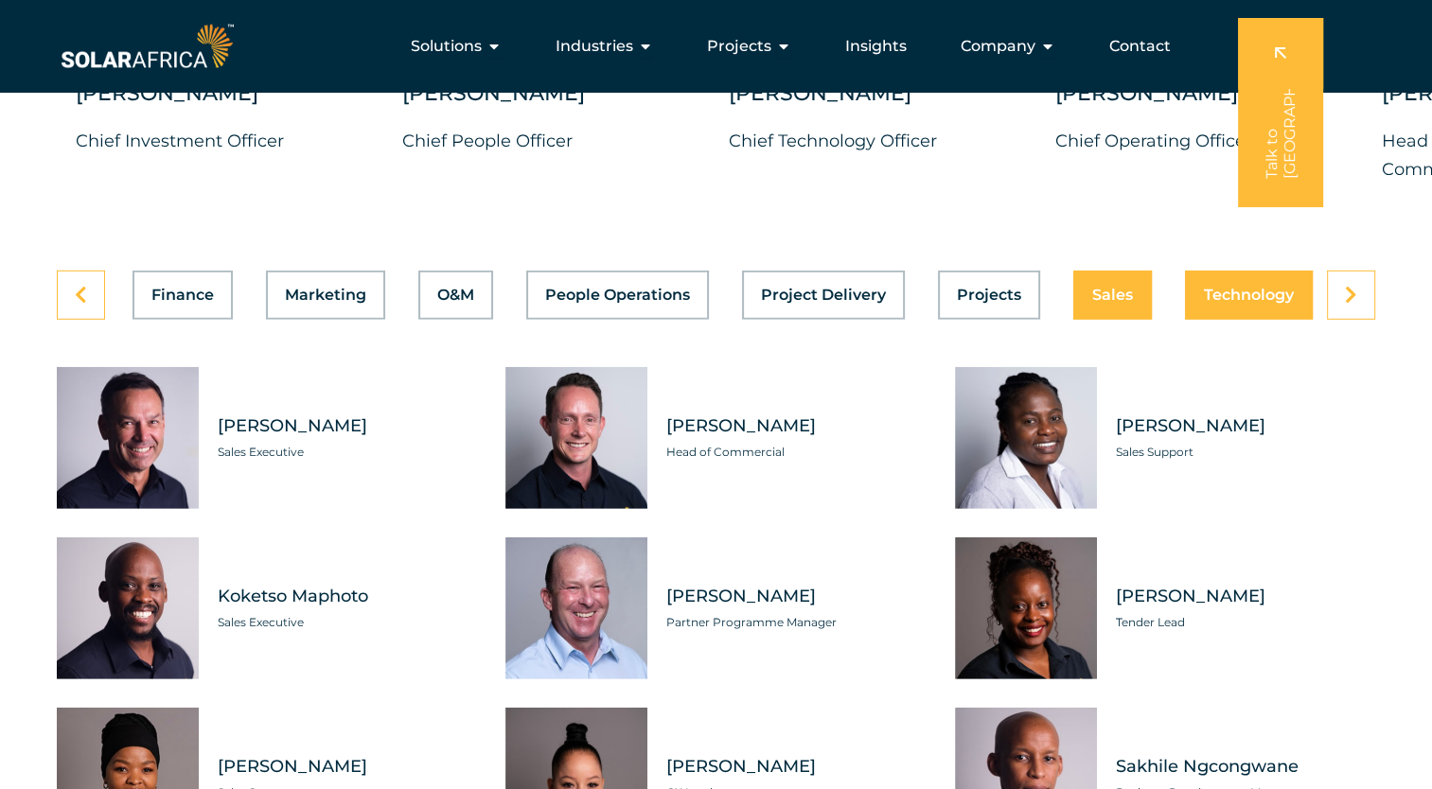
click at [1208, 290] on button "Technology" at bounding box center [1249, 295] width 128 height 49
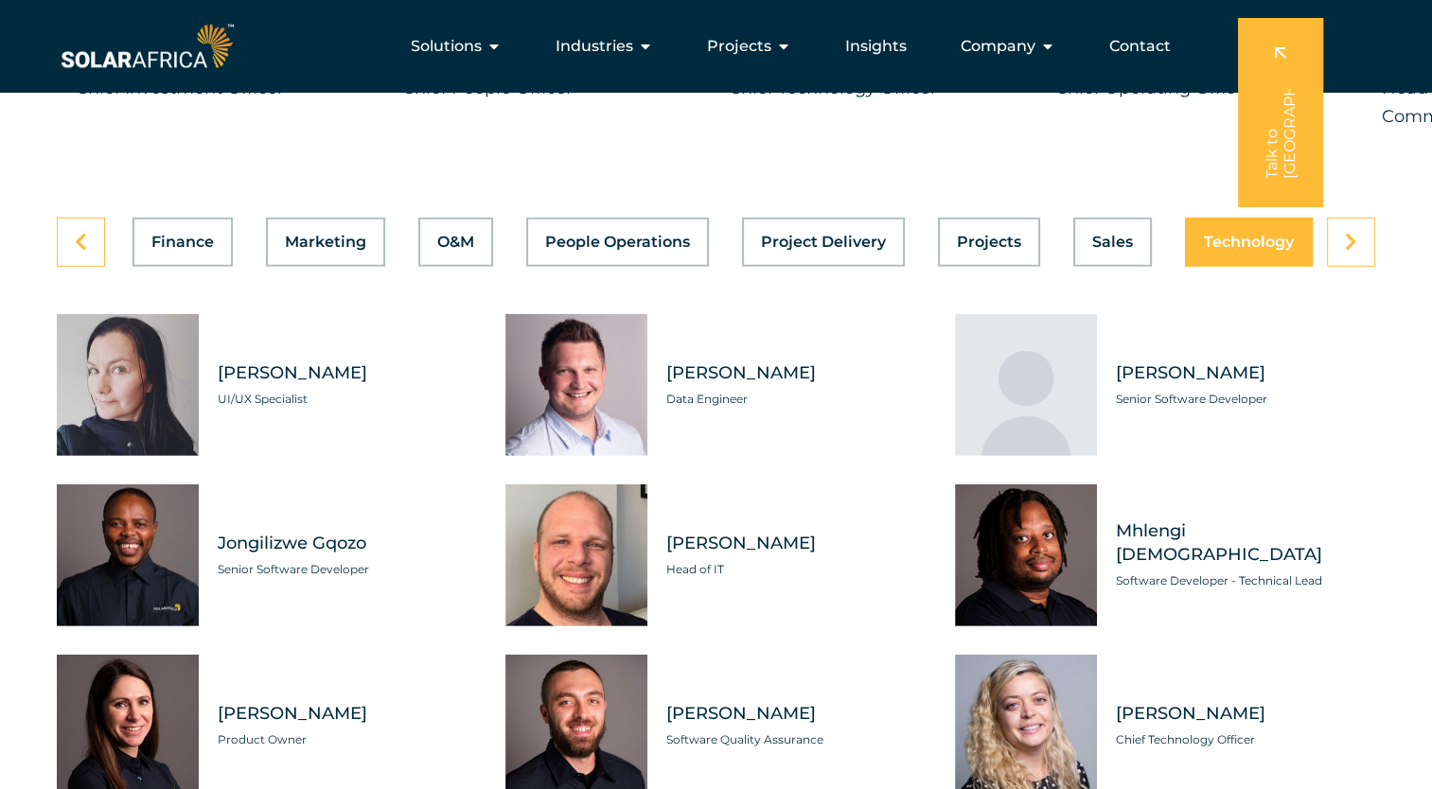
scroll to position [5111, 0]
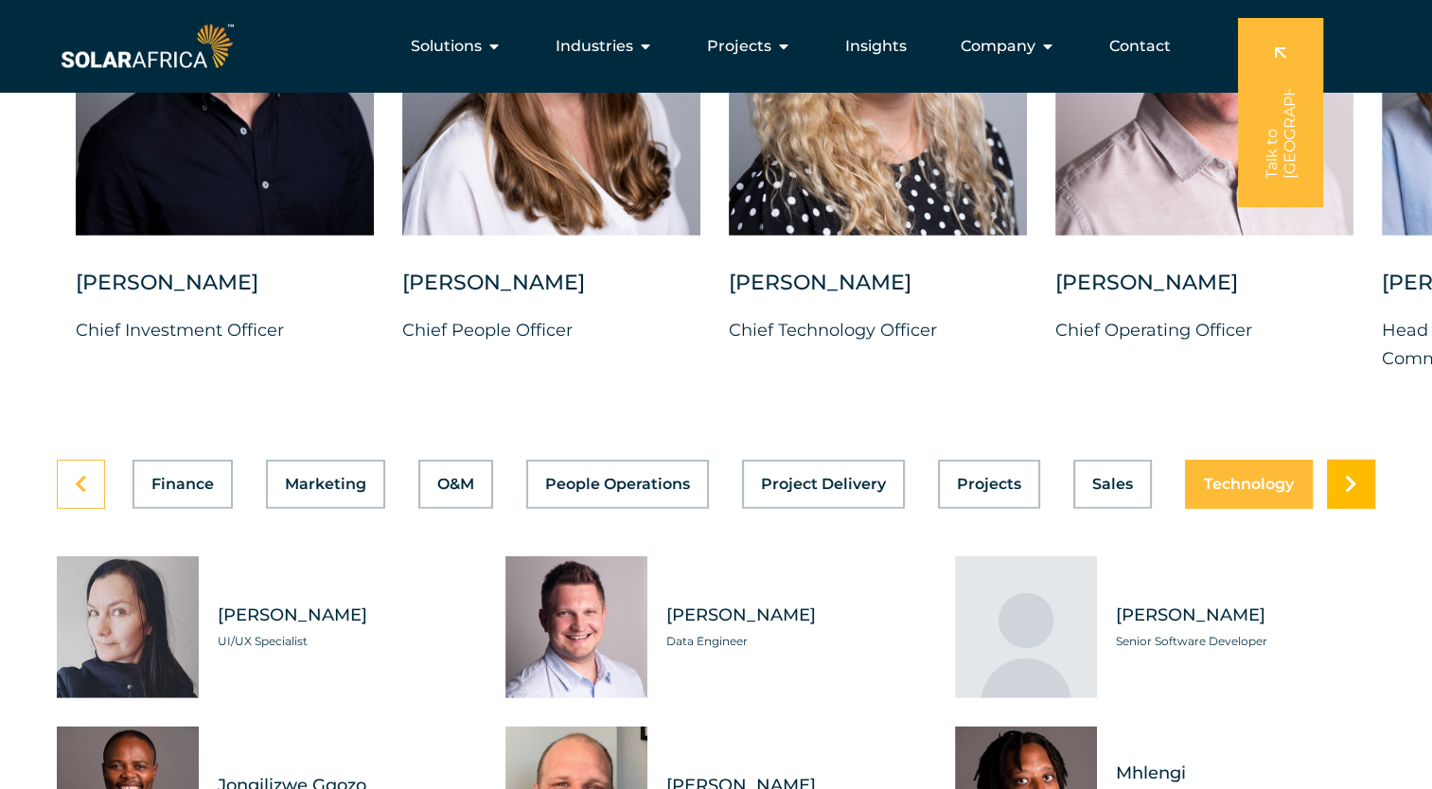
click at [1353, 479] on link at bounding box center [1351, 484] width 48 height 49
click at [768, 46] on span "Projects" at bounding box center [739, 46] width 64 height 23
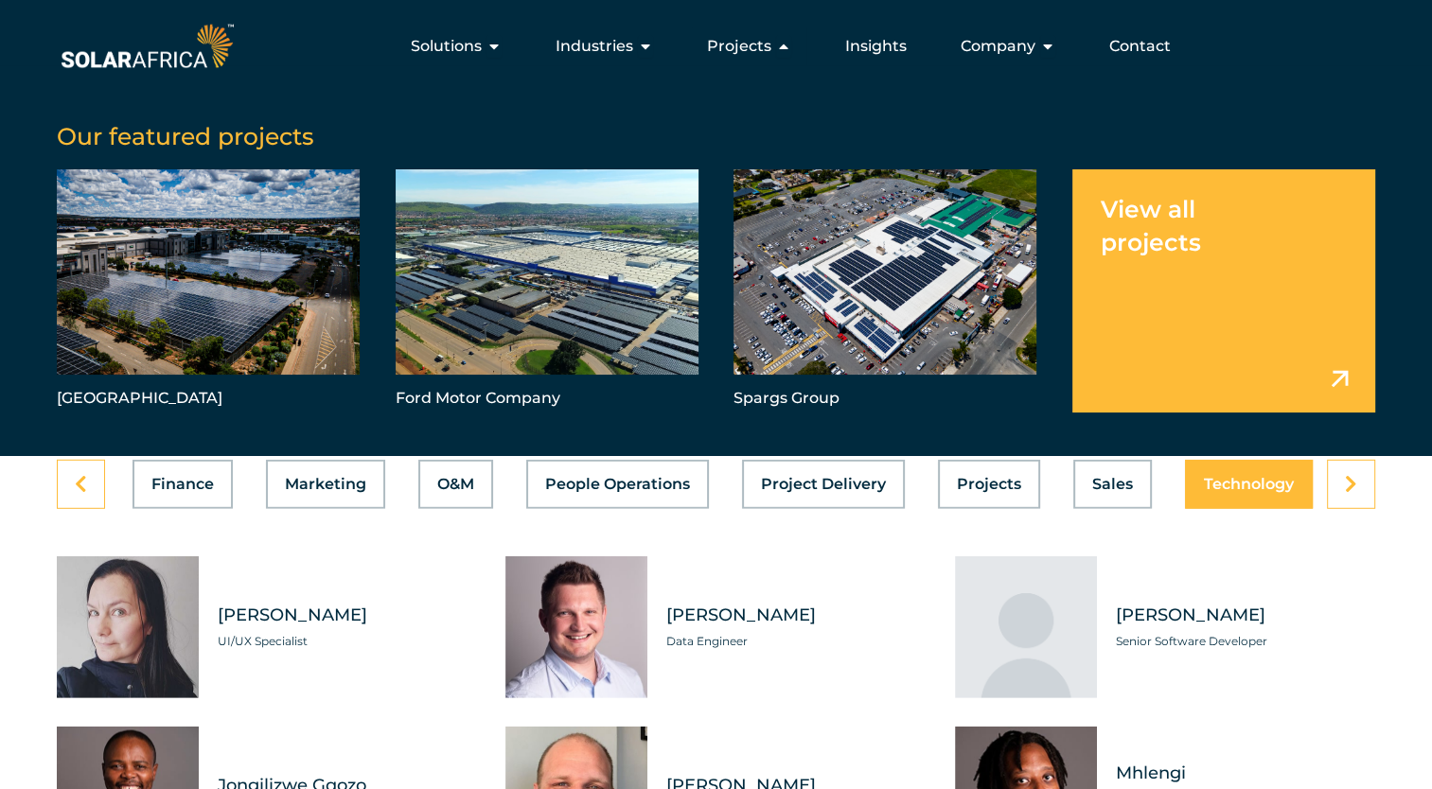
click at [1160, 234] on link "Menu" at bounding box center [1223, 290] width 303 height 243
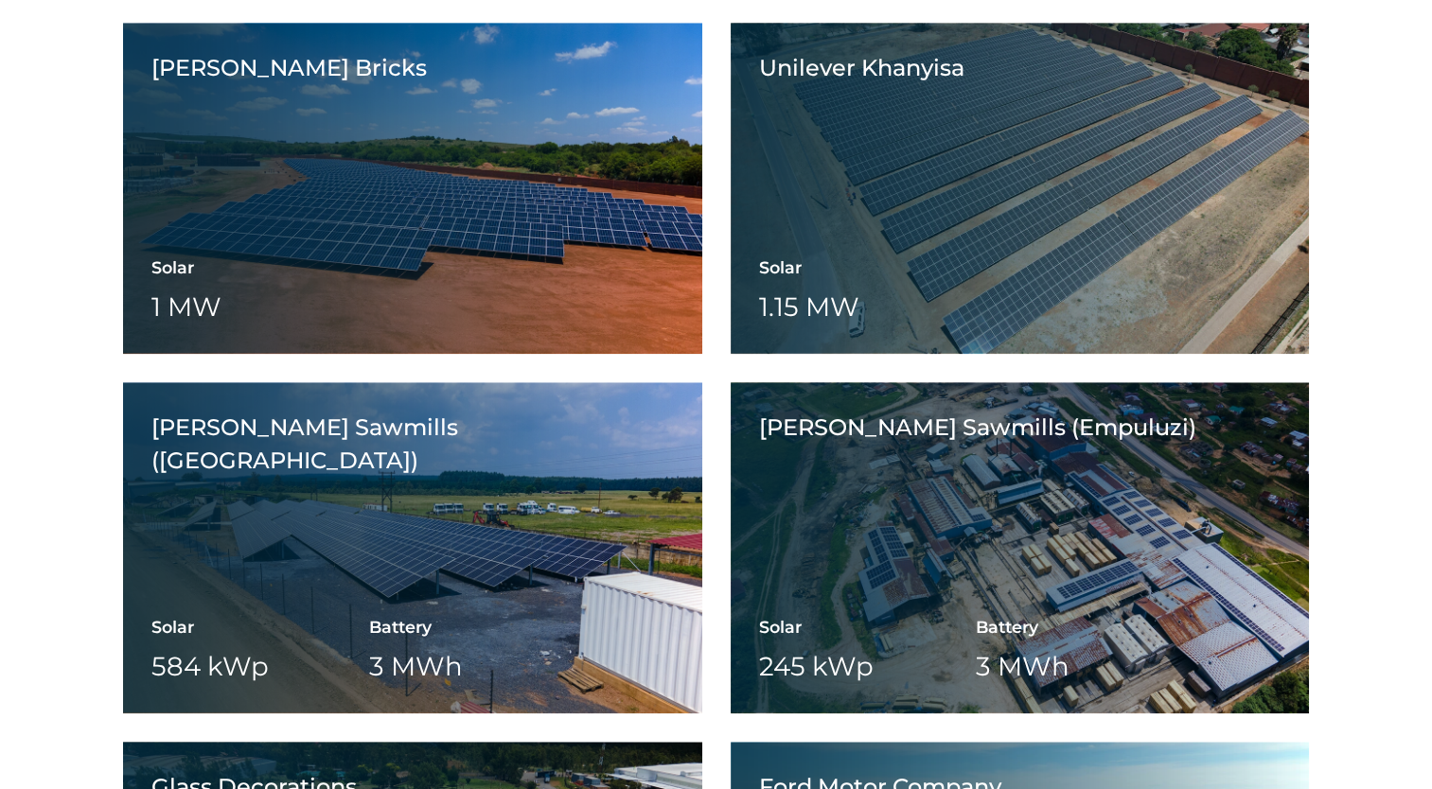
scroll to position [1893, 0]
